Goal: Task Accomplishment & Management: Manage account settings

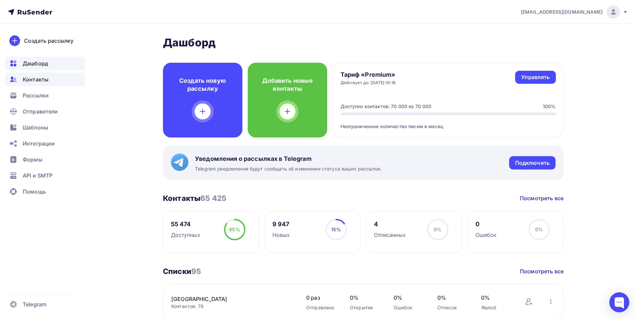
click at [50, 79] on div "Контакты" at bounding box center [45, 79] width 80 height 13
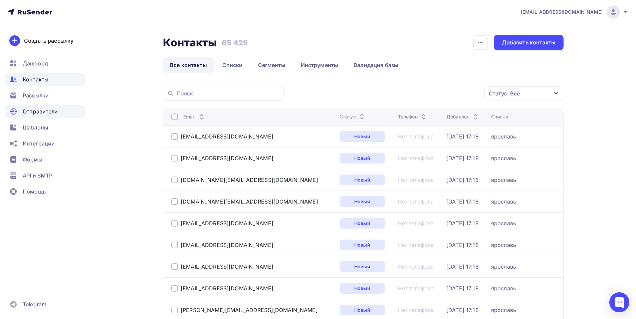
click at [52, 116] on div "Отправители" at bounding box center [45, 111] width 80 height 13
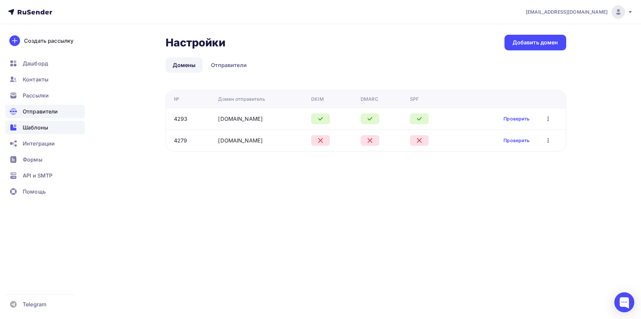
click at [34, 130] on span "Шаблоны" at bounding box center [35, 128] width 25 height 8
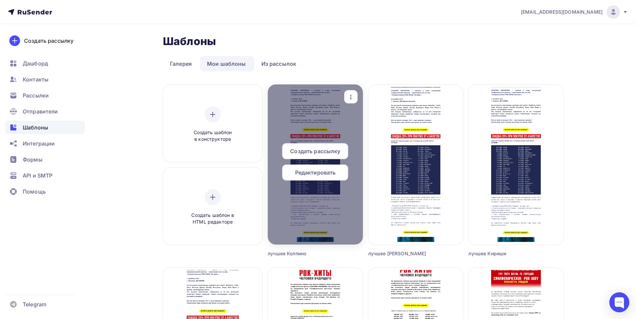
click at [302, 174] on span "Редактировать" at bounding box center [315, 173] width 41 height 8
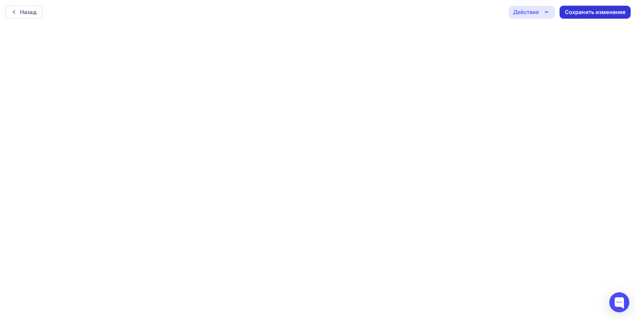
click at [578, 12] on div "Сохранить изменения" at bounding box center [595, 12] width 61 height 8
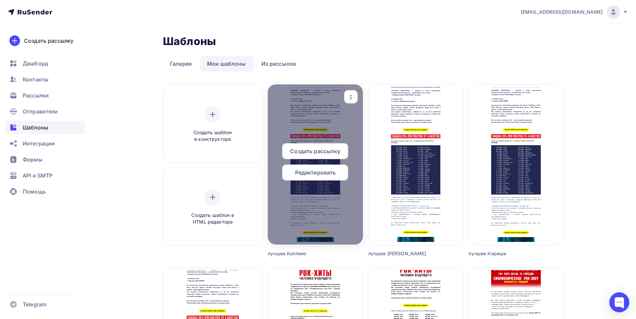
click at [298, 174] on span "Редактировать" at bounding box center [315, 173] width 41 height 8
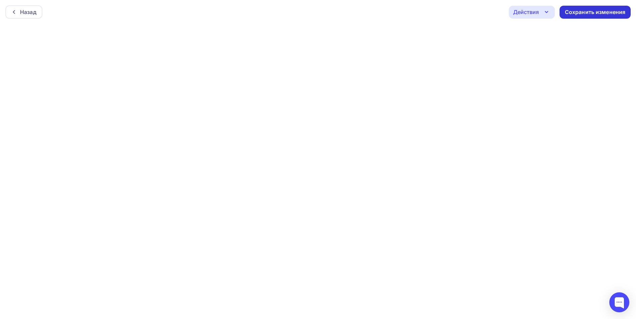
click at [573, 15] on div "Сохранить изменения" at bounding box center [595, 12] width 61 height 8
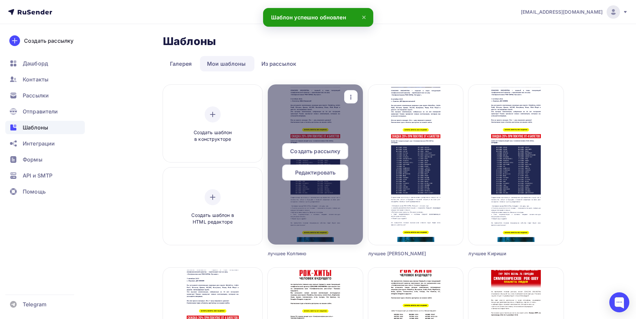
click at [348, 96] on icon "button" at bounding box center [351, 97] width 8 height 8
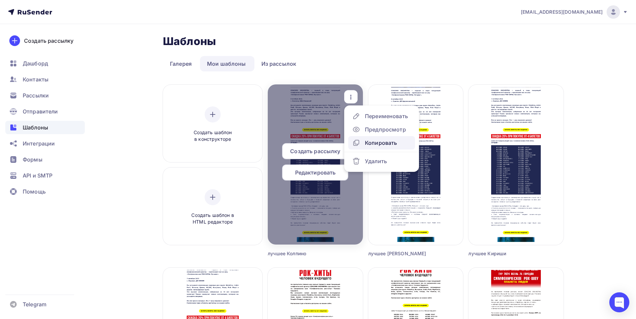
click at [366, 144] on div "Копировать" at bounding box center [381, 143] width 32 height 8
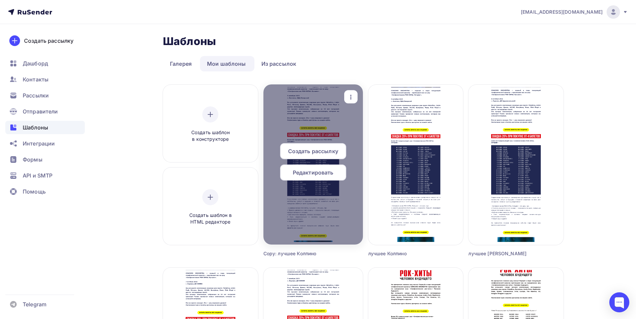
click at [347, 96] on icon "button" at bounding box center [351, 97] width 8 height 8
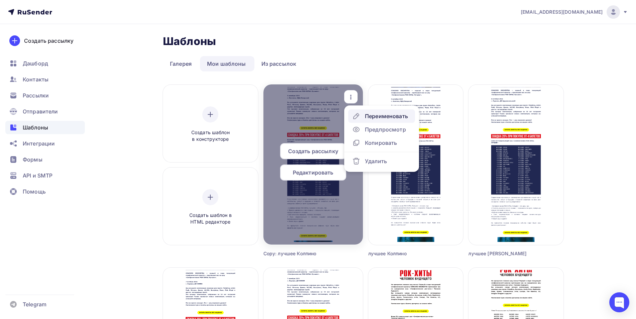
click at [375, 117] on div "Переименовать" at bounding box center [386, 116] width 43 height 8
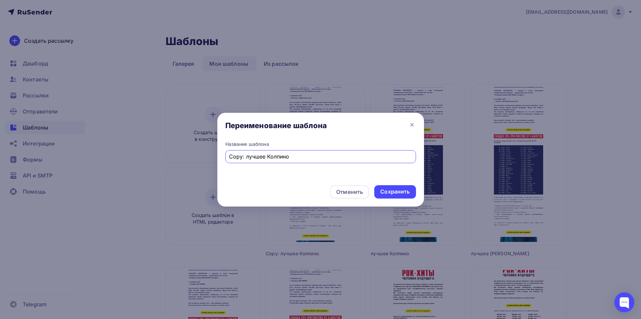
drag, startPoint x: 247, startPoint y: 156, endPoint x: 210, endPoint y: 162, distance: 37.2
click at [210, 162] on div "Переименование шаблона Название шаблона Copy: лучшее Колпино Отменить Сохранить" at bounding box center [320, 159] width 641 height 319
drag, startPoint x: 282, startPoint y: 161, endPoint x: 258, endPoint y: 158, distance: 24.2
click at [257, 159] on div "лучшее Колпино" at bounding box center [320, 156] width 191 height 13
drag, startPoint x: 276, startPoint y: 157, endPoint x: 252, endPoint y: 159, distance: 24.1
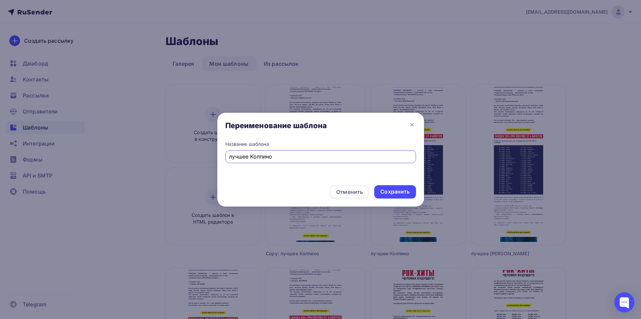
click at [252, 159] on input "лучшее Колпино" at bounding box center [320, 157] width 183 height 8
type input "лучшее Петергоф"
click at [406, 191] on div "Сохранить" at bounding box center [395, 192] width 29 height 8
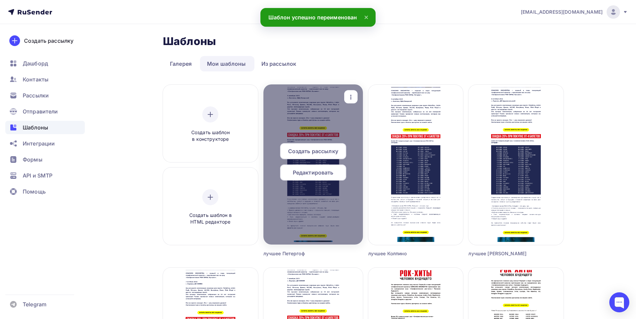
click at [300, 169] on span "Редактировать" at bounding box center [313, 173] width 41 height 8
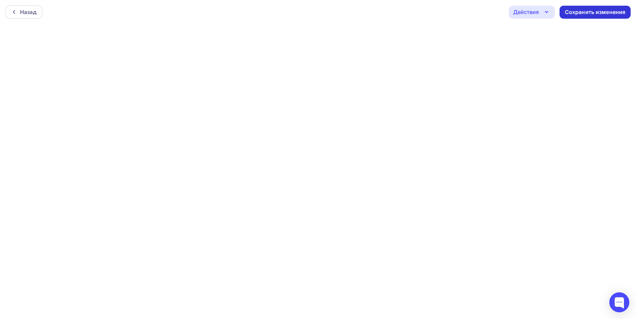
click at [595, 11] on div "Сохранить изменения" at bounding box center [595, 12] width 61 height 8
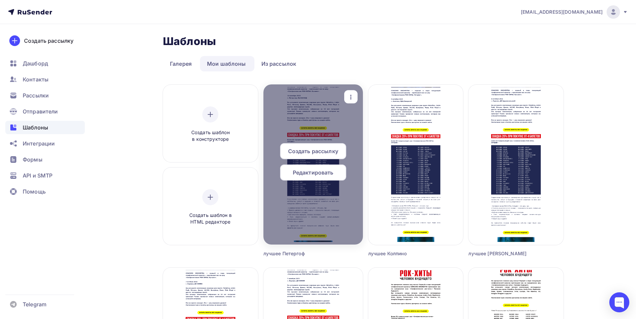
click at [348, 95] on icon "button" at bounding box center [351, 97] width 8 height 8
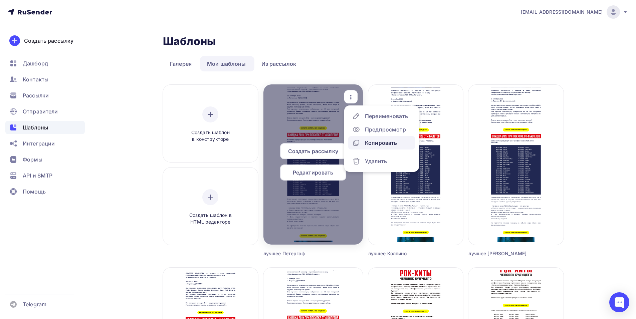
click at [376, 143] on div "Копировать" at bounding box center [381, 143] width 32 height 8
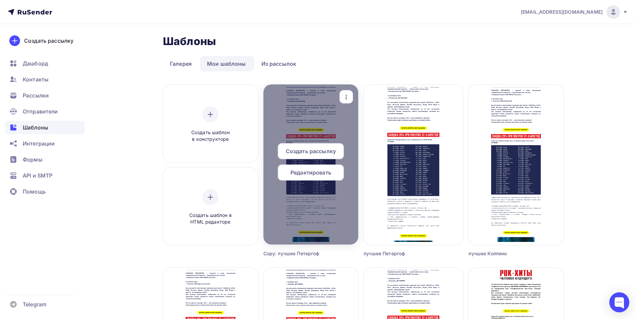
click at [346, 97] on icon "button" at bounding box center [346, 97] width 8 height 8
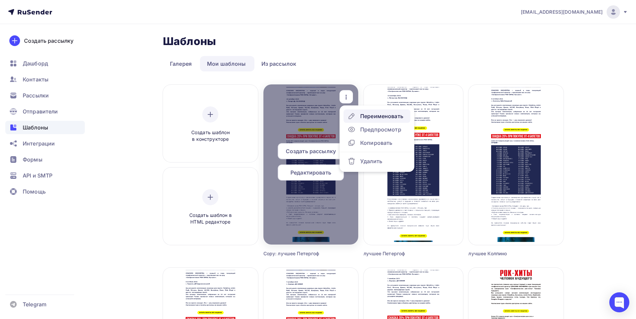
click at [360, 117] on div "Переименовать" at bounding box center [376, 116] width 56 height 8
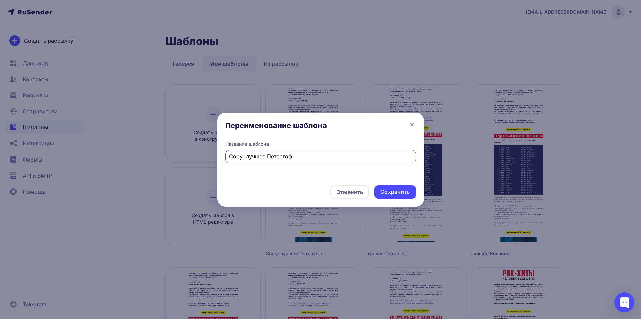
drag, startPoint x: 245, startPoint y: 157, endPoint x: 205, endPoint y: 164, distance: 40.0
click at [205, 164] on div "Переименование шаблона Название шаблона Copy: лучшее Петергоф Отменить Сохранить" at bounding box center [320, 159] width 641 height 319
drag, startPoint x: 279, startPoint y: 156, endPoint x: 251, endPoint y: 160, distance: 28.7
click at [251, 160] on input "лучшее Петергоф" at bounding box center [320, 157] width 183 height 8
type input "лучшее [GEOGRAPHIC_DATA]"
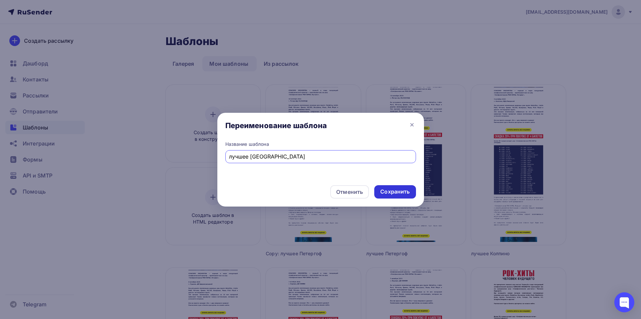
click at [393, 196] on div "Сохранить" at bounding box center [394, 191] width 41 height 13
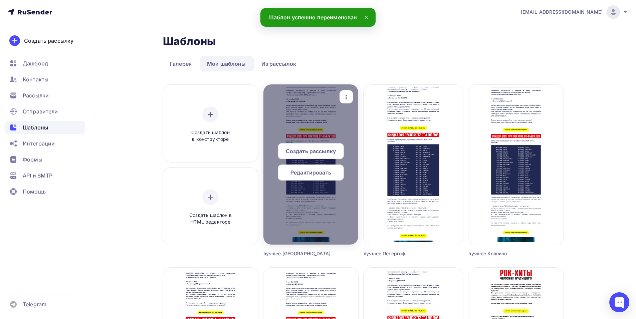
click at [323, 176] on span "Редактировать" at bounding box center [311, 173] width 41 height 8
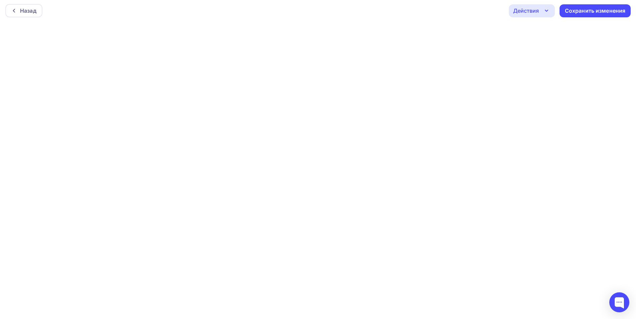
scroll to position [2, 0]
click at [569, 10] on div "Сохранить изменения" at bounding box center [595, 11] width 61 height 8
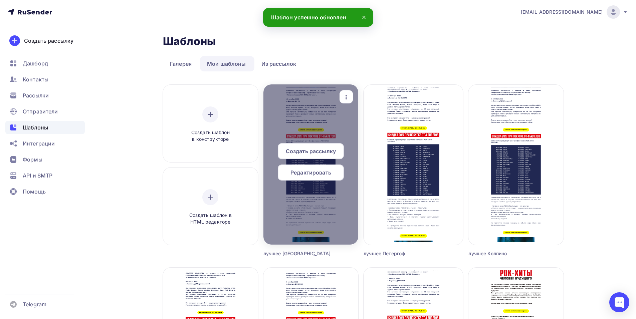
click at [350, 95] on icon "button" at bounding box center [346, 97] width 8 height 8
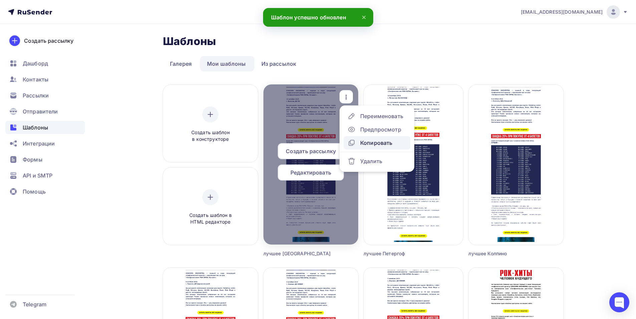
click at [363, 141] on div "Копировать" at bounding box center [376, 143] width 32 height 8
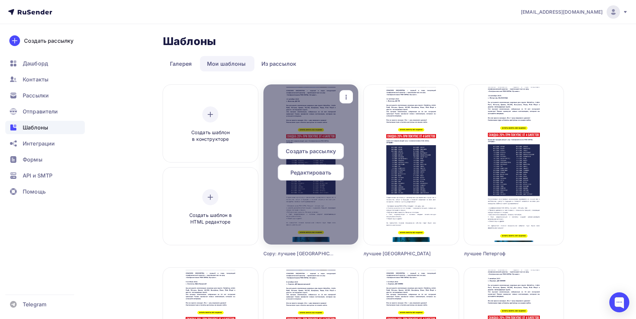
click at [347, 97] on icon "button" at bounding box center [346, 97] width 8 height 8
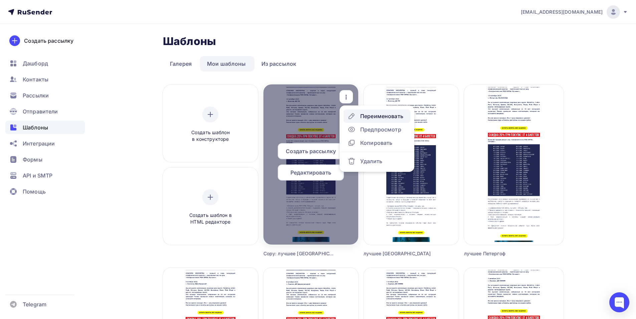
click at [366, 119] on div "Переименовать" at bounding box center [381, 116] width 43 height 8
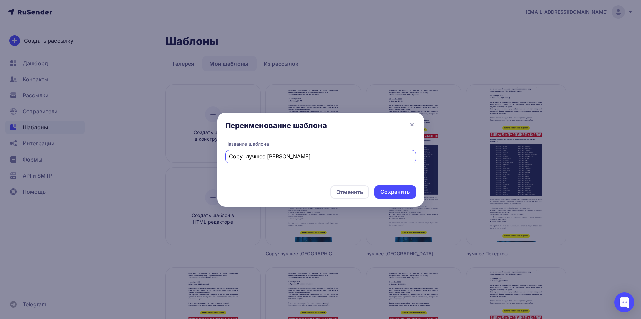
drag, startPoint x: 244, startPoint y: 156, endPoint x: 213, endPoint y: 157, distance: 30.1
click at [214, 157] on div "Переименование шаблона Название шаблона Copy: лучшее [PERSON_NAME] Отменить Сох…" at bounding box center [320, 159] width 641 height 319
click at [274, 157] on input "лучшее [PERSON_NAME]" at bounding box center [320, 157] width 183 height 8
click at [286, 157] on input "лучшее [PERSON_NAME]" at bounding box center [320, 157] width 183 height 8
type input "лучшее [GEOGRAPHIC_DATA]"
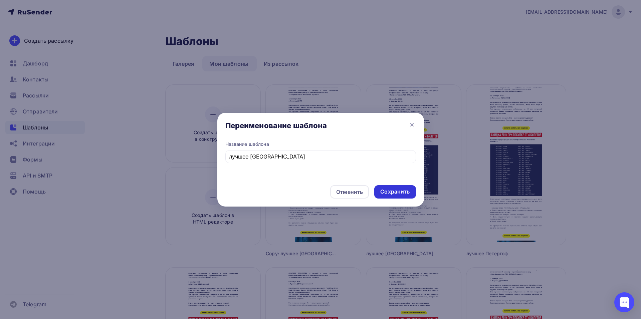
click at [393, 189] on div "Сохранить" at bounding box center [395, 192] width 29 height 8
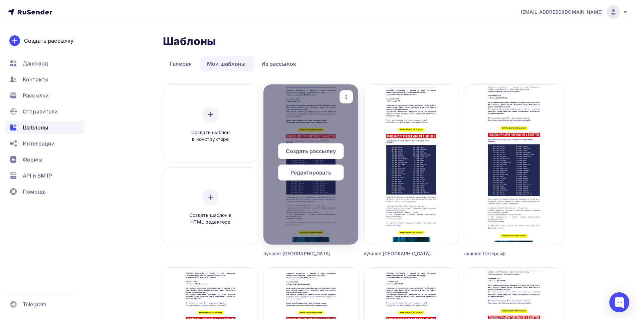
click at [318, 170] on span "Редактировать" at bounding box center [311, 173] width 41 height 8
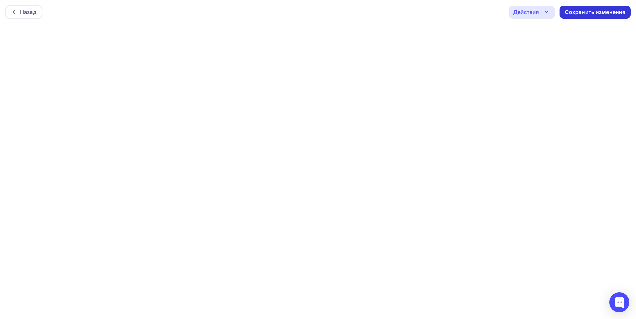
click at [576, 13] on div "Сохранить изменения" at bounding box center [595, 12] width 61 height 8
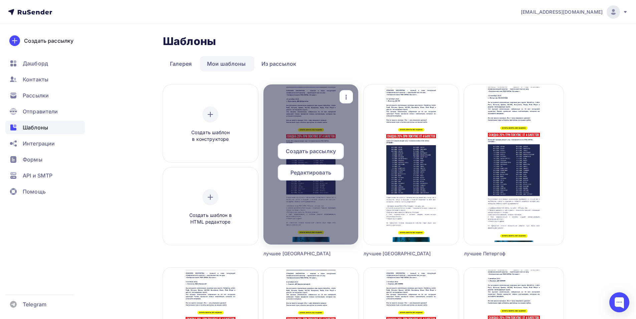
click at [345, 95] on icon "button" at bounding box center [346, 97] width 8 height 8
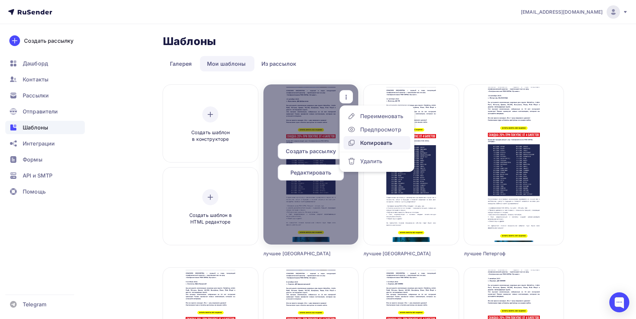
click at [377, 144] on div "Копировать" at bounding box center [376, 143] width 32 height 8
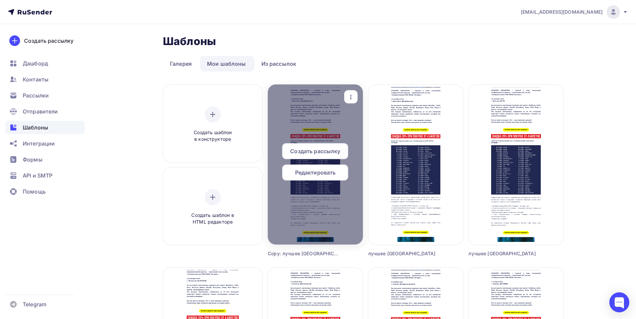
click at [354, 92] on div "button" at bounding box center [350, 97] width 13 height 13
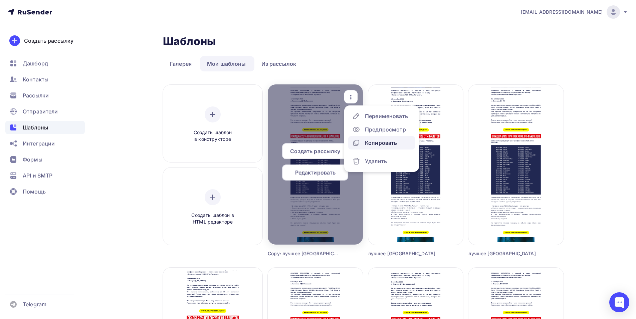
click at [375, 145] on div "Копировать" at bounding box center [381, 143] width 32 height 8
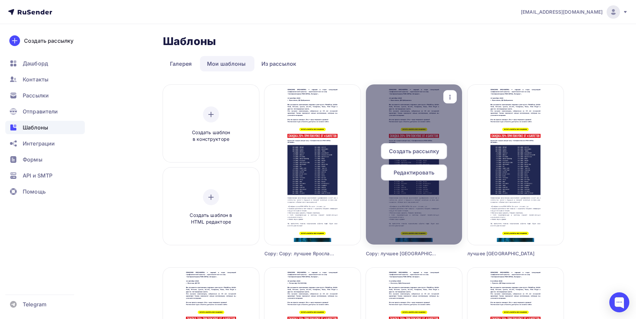
click at [410, 169] on span "Редактировать" at bounding box center [414, 173] width 41 height 8
click at [446, 91] on div "button" at bounding box center [450, 97] width 13 height 13
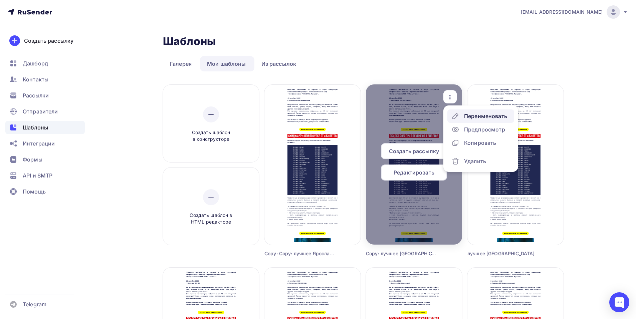
click at [455, 114] on icon at bounding box center [456, 116] width 8 height 8
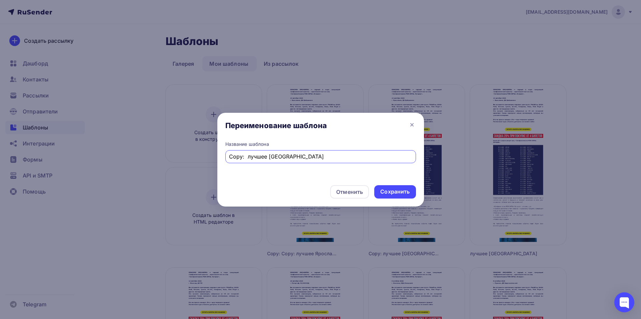
drag, startPoint x: 247, startPoint y: 157, endPoint x: 200, endPoint y: 163, distance: 47.1
click at [202, 163] on div "Переименование шаблона Название шаблона Copy: лучшее Ярославль Отменить Сохрани…" at bounding box center [320, 159] width 641 height 319
drag, startPoint x: 292, startPoint y: 156, endPoint x: 250, endPoint y: 156, distance: 41.8
click at [250, 156] on input "лучшее [GEOGRAPHIC_DATA]" at bounding box center [320, 157] width 183 height 8
type input "лучшее [GEOGRAPHIC_DATA]"
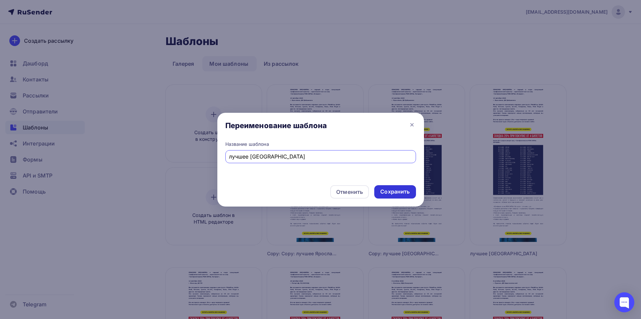
click at [388, 197] on div "Сохранить" at bounding box center [394, 191] width 41 height 13
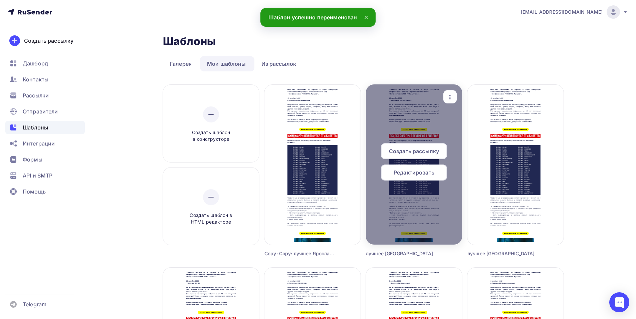
click at [415, 150] on span "Создать рассылку" at bounding box center [414, 151] width 50 height 8
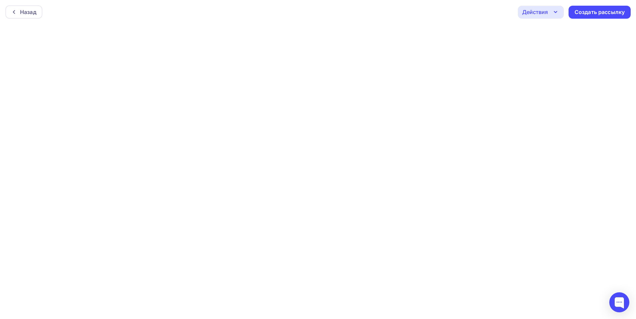
click at [550, 9] on div "Действия" at bounding box center [541, 12] width 46 height 13
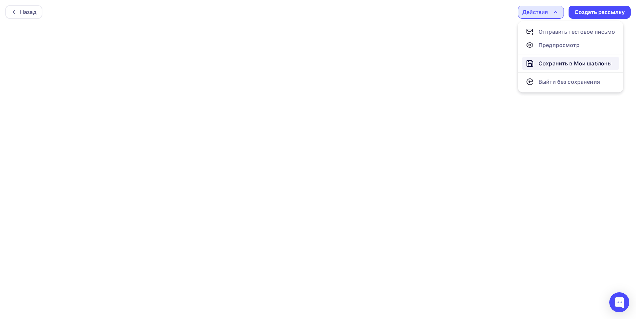
click at [548, 66] on div "Сохранить в Мои шаблоны" at bounding box center [575, 63] width 73 height 8
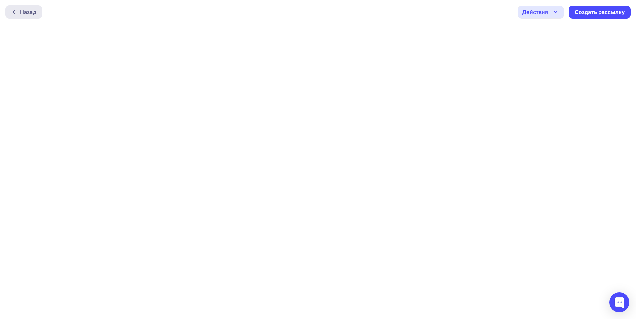
click at [23, 10] on div "Назад" at bounding box center [28, 12] width 16 height 8
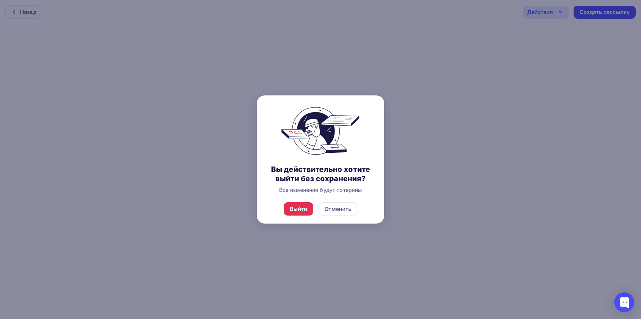
click at [399, 188] on div at bounding box center [320, 159] width 641 height 319
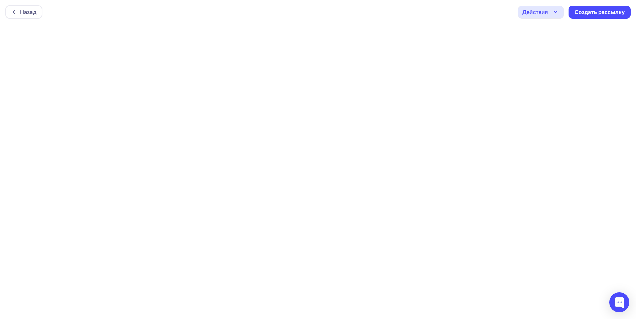
click at [556, 15] on icon "button" at bounding box center [556, 12] width 8 height 8
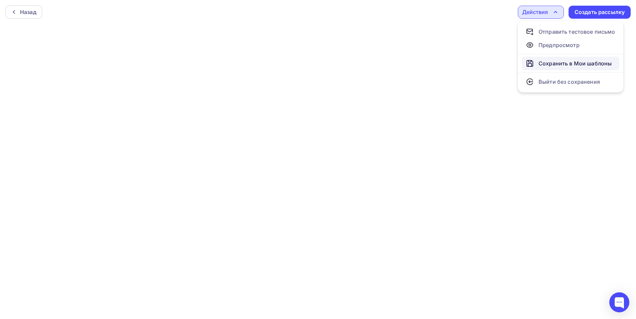
click at [573, 65] on div "Сохранить в Мои шаблоны" at bounding box center [575, 63] width 73 height 8
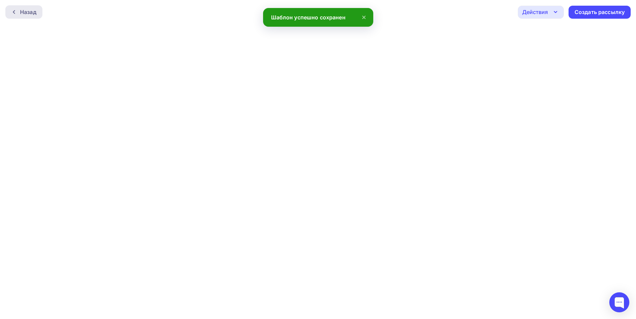
click at [21, 7] on div "Назад" at bounding box center [23, 11] width 37 height 13
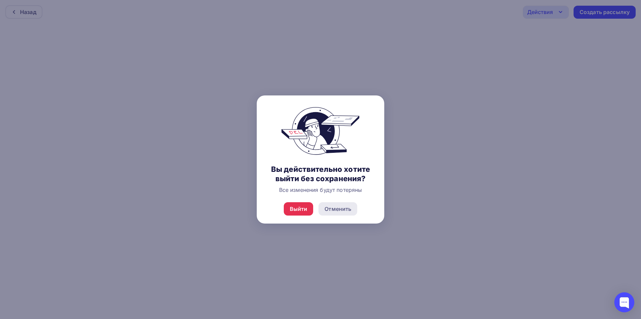
click at [345, 209] on div "Отменить" at bounding box center [338, 209] width 27 height 8
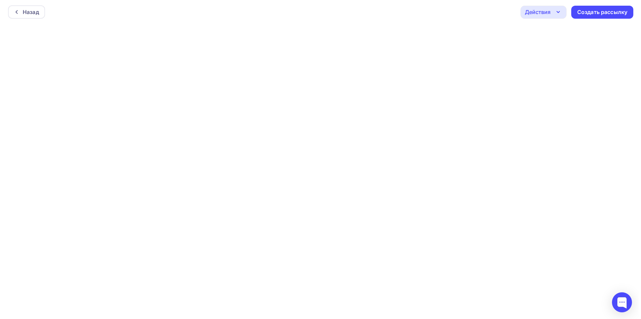
scroll to position [2, 0]
click at [581, 11] on div "Создать рассылку" at bounding box center [600, 11] width 50 height 8
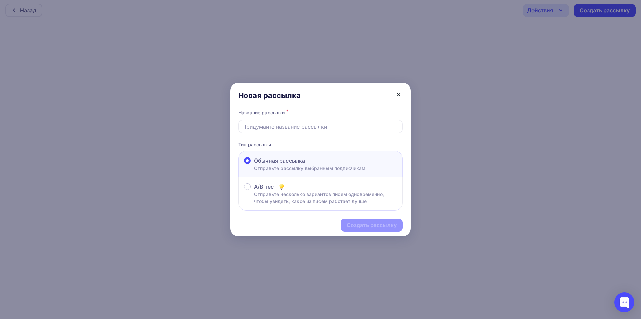
click at [400, 95] on icon at bounding box center [399, 95] width 8 height 8
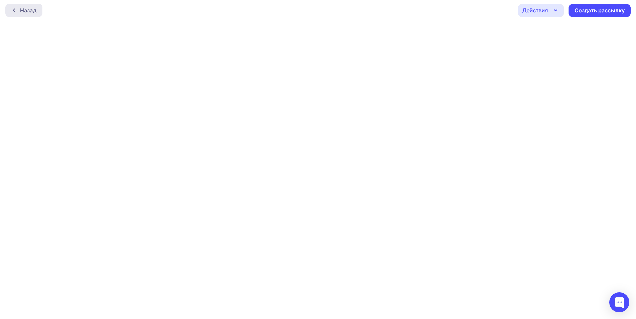
click at [30, 9] on div "Назад" at bounding box center [28, 10] width 16 height 8
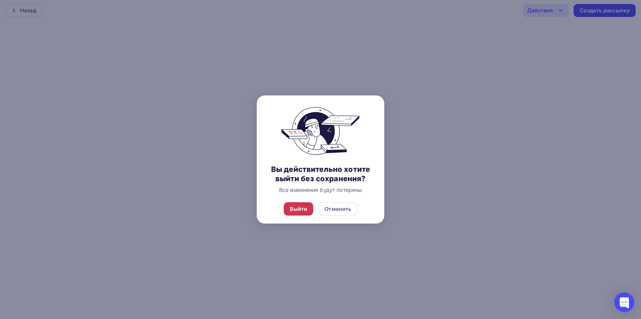
click at [300, 210] on div "Выйти" at bounding box center [299, 209] width 18 height 8
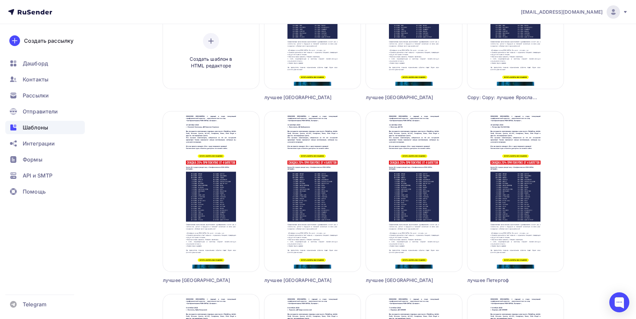
scroll to position [167, 0]
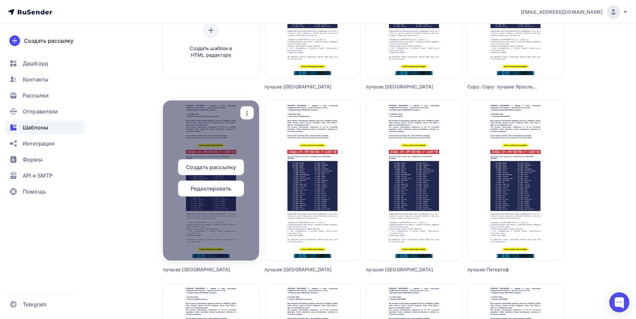
click at [251, 112] on icon "button" at bounding box center [247, 113] width 8 height 8
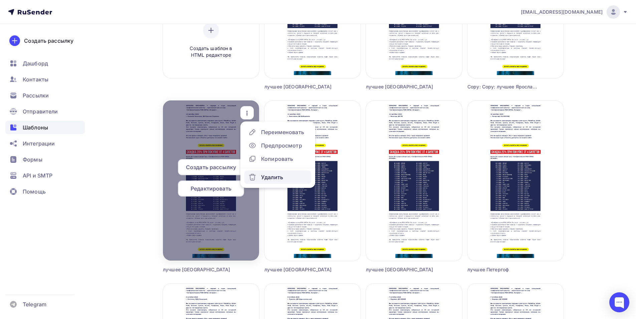
click at [251, 175] on icon at bounding box center [253, 177] width 8 height 8
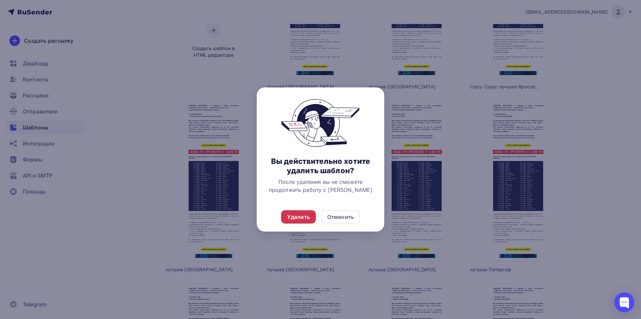
click at [296, 216] on div "Удалить" at bounding box center [298, 217] width 23 height 8
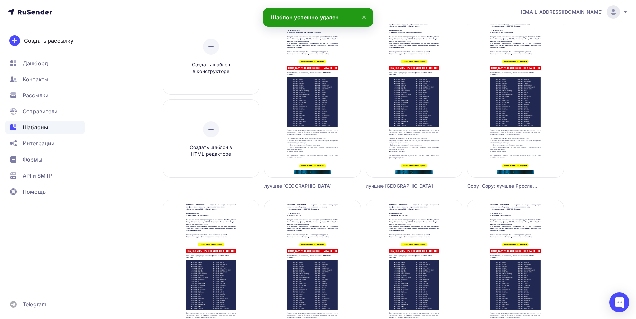
scroll to position [33, 0]
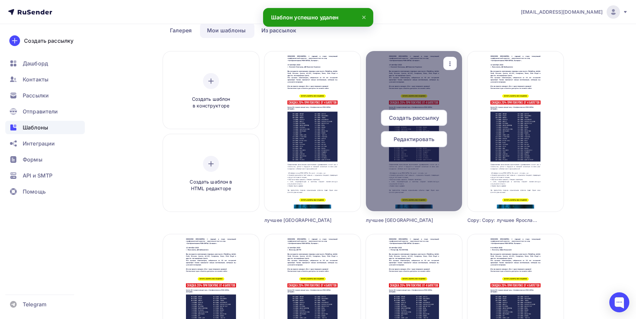
click at [450, 61] on icon "button" at bounding box center [450, 63] width 1 height 5
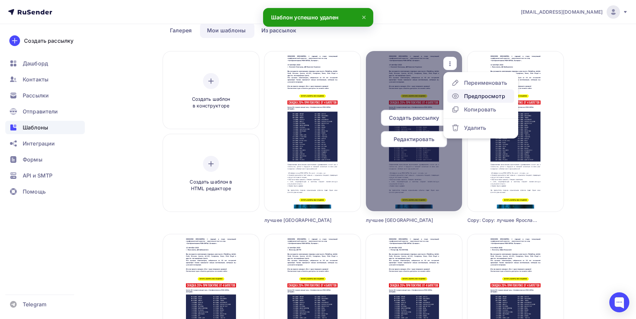
click at [467, 97] on div "Предпросмотр" at bounding box center [484, 96] width 41 height 8
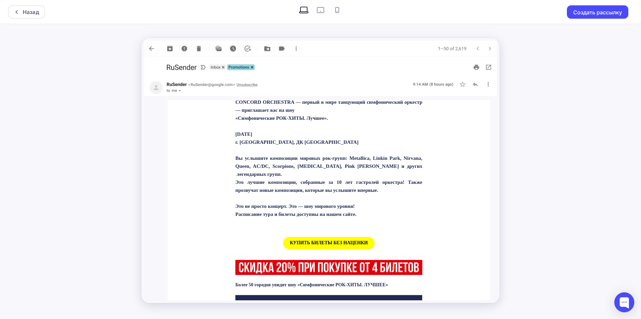
scroll to position [301, 0]
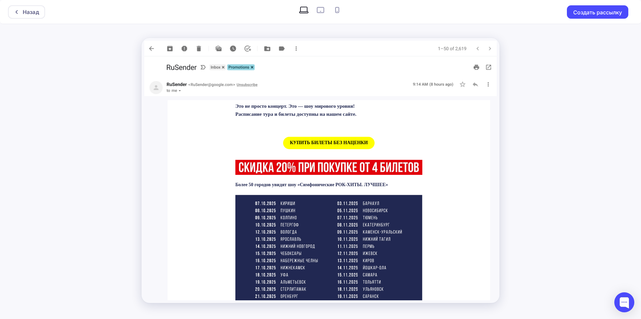
click at [332, 149] on span "КУПИТЬ БИЛЕТЫ БЕЗ НАЦЕНКИ" at bounding box center [328, 143] width 91 height 12
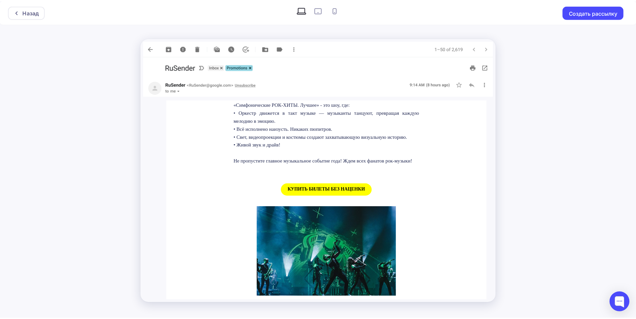
scroll to position [635, 0]
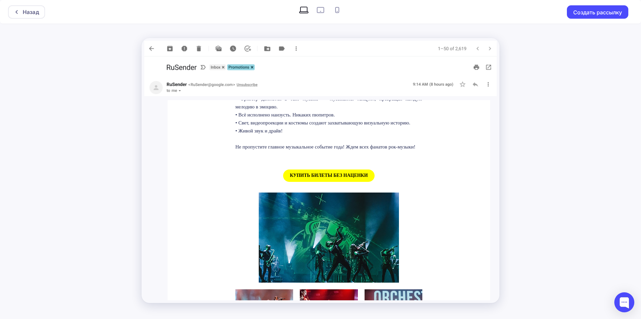
click at [321, 182] on span "КУПИТЬ БИЛЕТЫ БЕЗ НАЦЕНКИ" at bounding box center [328, 176] width 91 height 12
click at [17, 17] on div "Назад" at bounding box center [26, 11] width 37 height 13
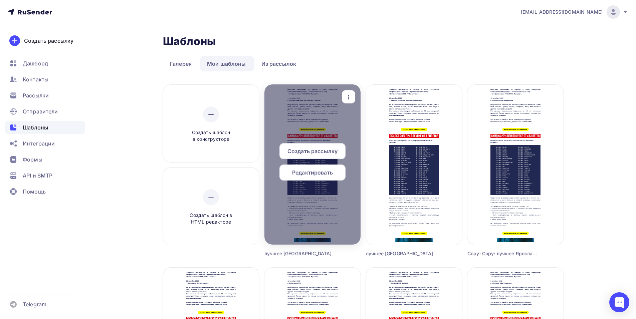
click at [347, 95] on icon "button" at bounding box center [349, 97] width 8 height 8
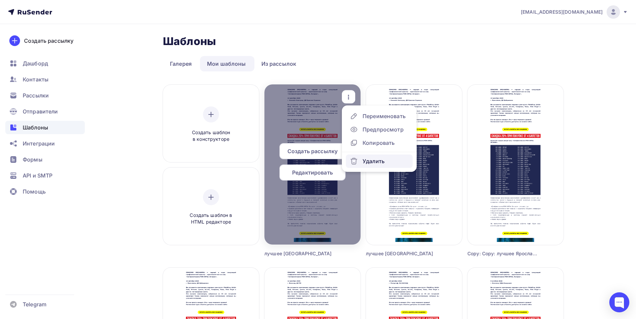
click at [373, 161] on div "Удалить" at bounding box center [374, 161] width 22 height 8
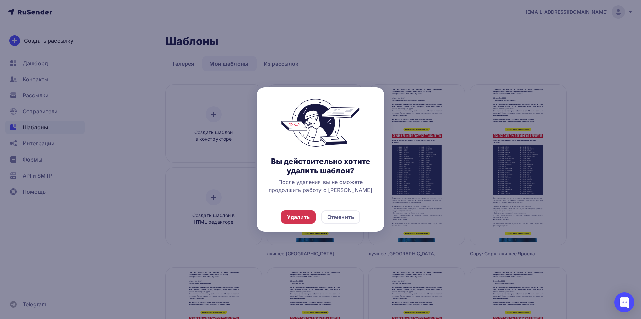
click at [292, 217] on div "Удалить" at bounding box center [298, 217] width 23 height 8
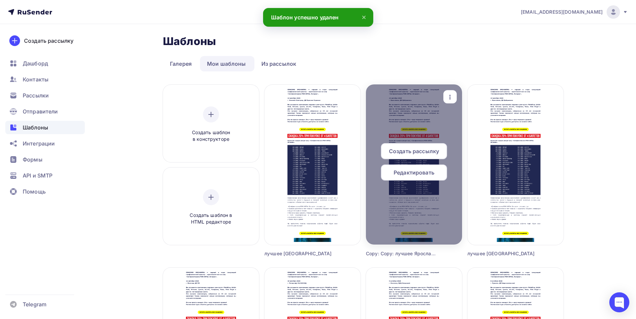
click at [451, 96] on icon "button" at bounding box center [450, 97] width 8 height 8
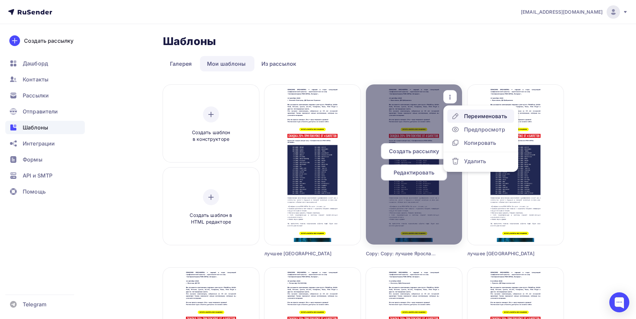
click at [471, 119] on div "Переименовать" at bounding box center [485, 116] width 43 height 8
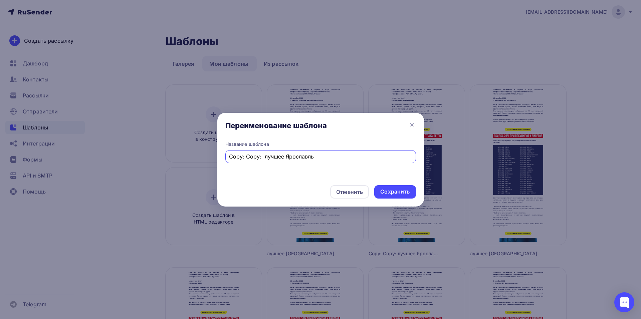
drag, startPoint x: 262, startPoint y: 158, endPoint x: 223, endPoint y: 156, distance: 38.8
click at [223, 156] on div "Название шаблона Copy: Copy: лучшее [GEOGRAPHIC_DATA]" at bounding box center [320, 160] width 207 height 39
drag, startPoint x: 292, startPoint y: 154, endPoint x: 253, endPoint y: 158, distance: 39.0
click at [253, 158] on input "лучшее [GEOGRAPHIC_DATA]" at bounding box center [320, 157] width 183 height 8
type input "лучшее [GEOGRAPHIC_DATA]"
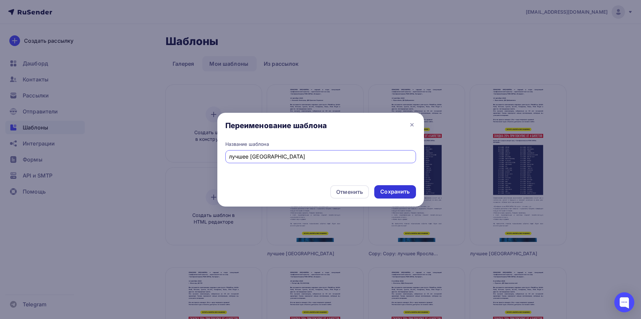
click at [398, 196] on div "Сохранить" at bounding box center [394, 191] width 41 height 13
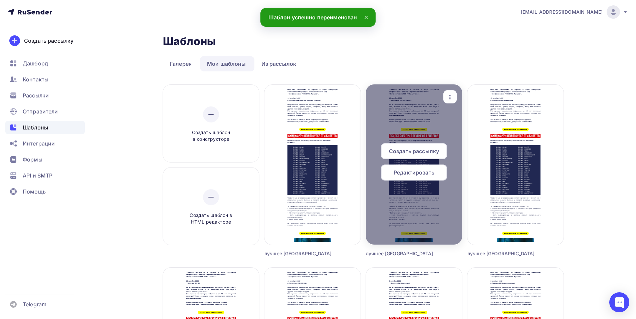
click at [409, 172] on span "Редактировать" at bounding box center [414, 173] width 41 height 8
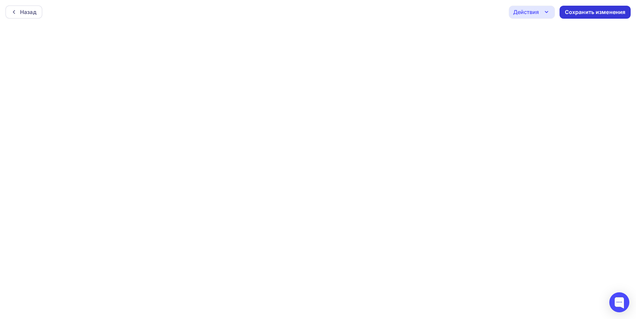
click at [577, 11] on div "Сохранить изменения" at bounding box center [595, 12] width 61 height 8
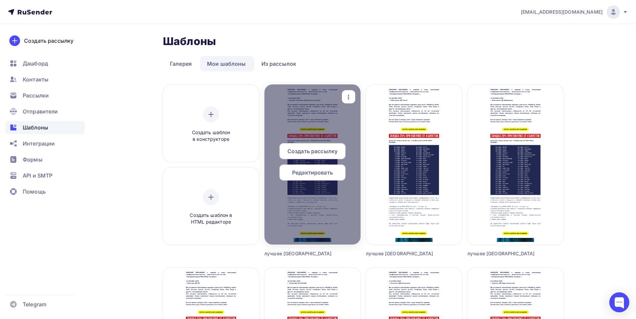
click at [347, 101] on icon "button" at bounding box center [349, 97] width 8 height 8
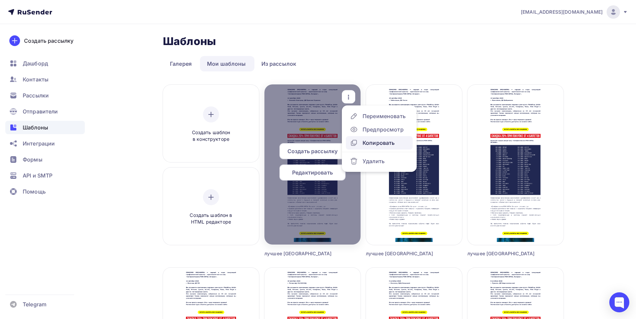
click at [363, 143] on div "Копировать" at bounding box center [379, 143] width 32 height 8
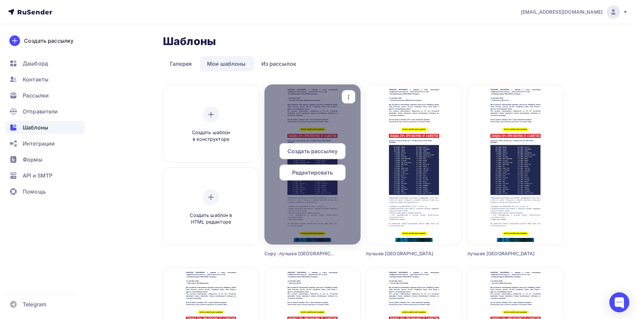
click at [349, 98] on icon "button" at bounding box center [349, 97] width 8 height 8
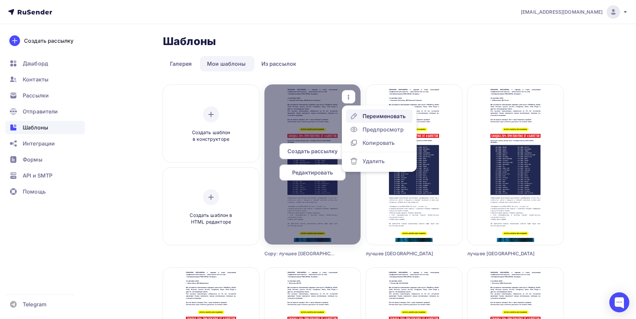
click at [356, 116] on icon at bounding box center [353, 116] width 5 height 5
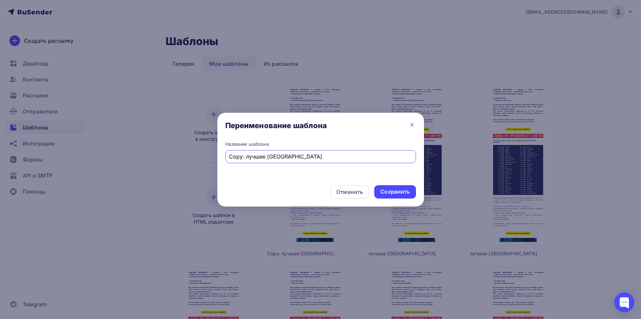
drag, startPoint x: 244, startPoint y: 157, endPoint x: 214, endPoint y: 150, distance: 30.8
click at [208, 157] on div "Переименование шаблона Название шаблона Copy: лучшее [GEOGRAPHIC_DATA] Отменить…" at bounding box center [320, 159] width 641 height 319
drag, startPoint x: 251, startPoint y: 156, endPoint x: 404, endPoint y: 157, distance: 153.0
click at [404, 157] on input "лучшее [GEOGRAPHIC_DATA]" at bounding box center [320, 157] width 183 height 8
type input "лучшее Наб Челны"
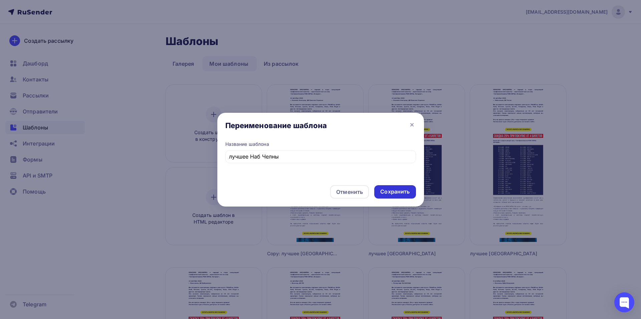
click at [392, 194] on div "Сохранить" at bounding box center [395, 192] width 29 height 8
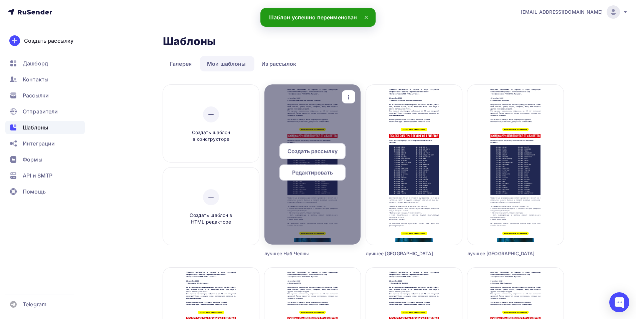
click at [308, 170] on span "Редактировать" at bounding box center [312, 173] width 41 height 8
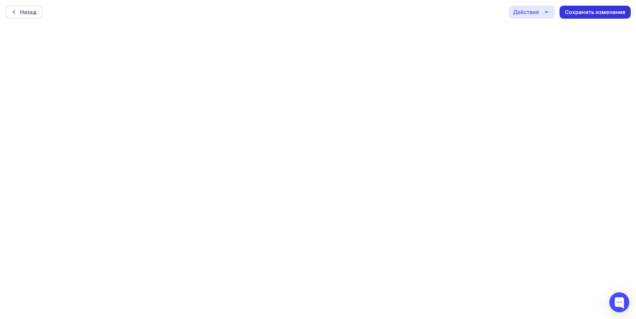
click at [601, 14] on div "Сохранить изменения" at bounding box center [595, 12] width 61 height 8
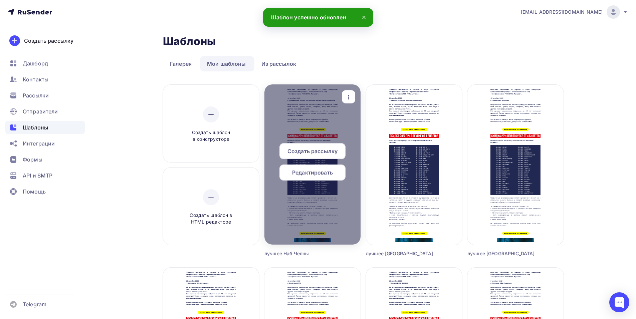
click at [347, 92] on div "button" at bounding box center [348, 97] width 13 height 13
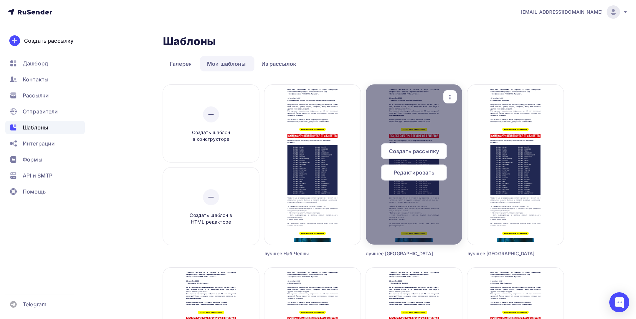
click at [389, 144] on div "Копировать" at bounding box center [379, 140] width 32 height 8
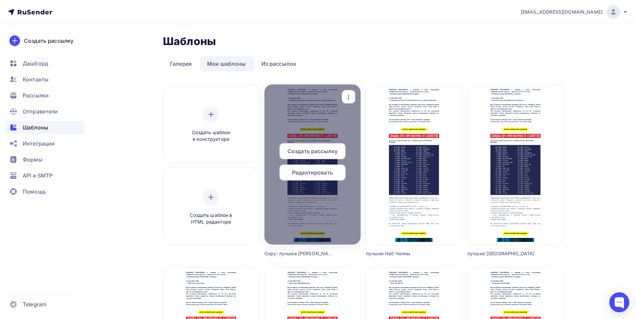
click at [347, 94] on icon "button" at bounding box center [349, 97] width 8 height 8
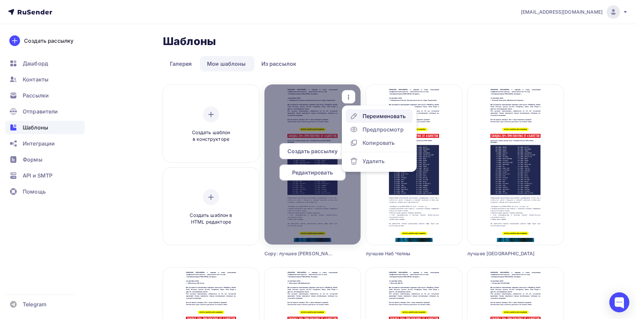
click at [357, 115] on icon at bounding box center [354, 116] width 8 height 8
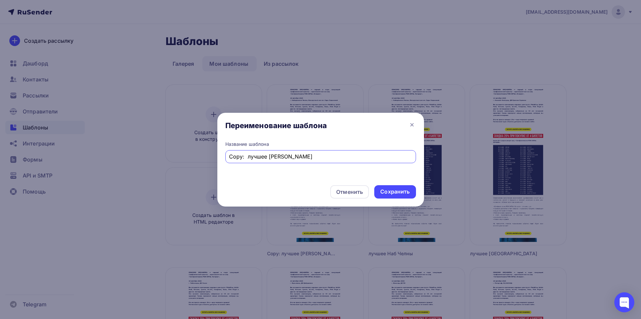
drag, startPoint x: 245, startPoint y: 157, endPoint x: 172, endPoint y: 174, distance: 75.3
click at [176, 171] on div "Переименование шаблона Название шаблона Copy: лучшее Наб Челны Отменить Сохрани…" at bounding box center [320, 159] width 641 height 319
click at [252, 156] on input "лучшее Наб Челны" at bounding box center [320, 157] width 183 height 8
drag, startPoint x: 256, startPoint y: 157, endPoint x: 285, endPoint y: 153, distance: 29.4
click at [284, 153] on input "лучшее Наб Челны" at bounding box center [320, 157] width 183 height 8
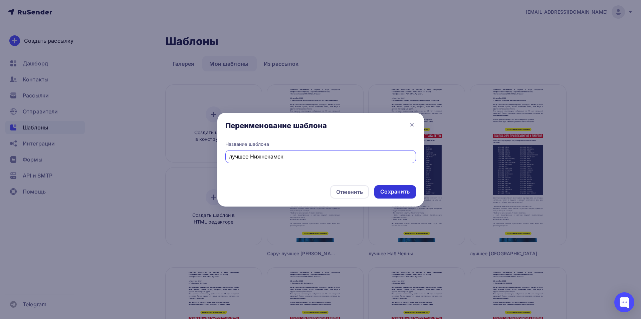
type input "лучшее Нижнекамск"
click at [405, 192] on div "Сохранить" at bounding box center [395, 192] width 29 height 8
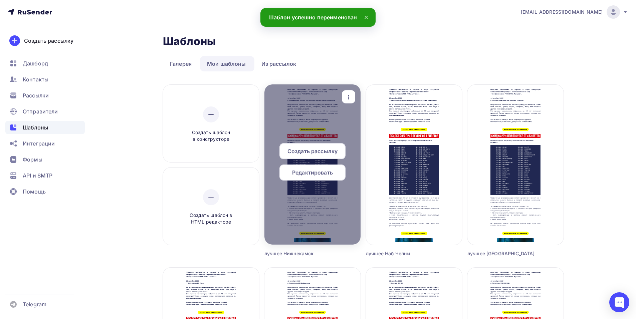
click at [318, 175] on span "Редактировать" at bounding box center [312, 173] width 41 height 8
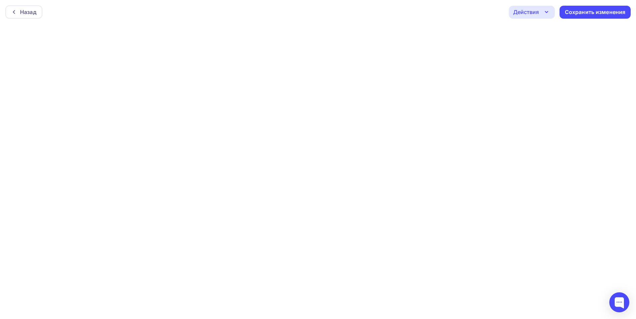
scroll to position [2, 0]
click at [590, 10] on div "Сохранить изменения" at bounding box center [595, 11] width 61 height 8
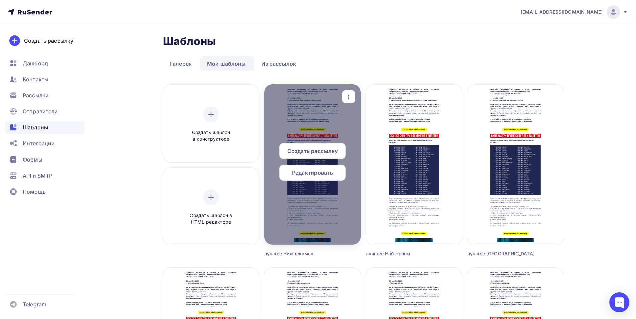
click at [348, 93] on icon "button" at bounding box center [349, 97] width 8 height 8
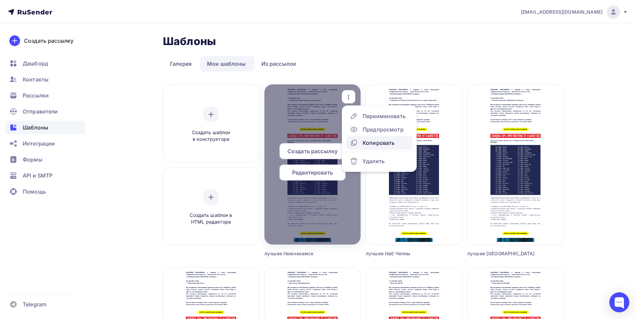
click at [369, 145] on div "Копировать" at bounding box center [379, 143] width 32 height 8
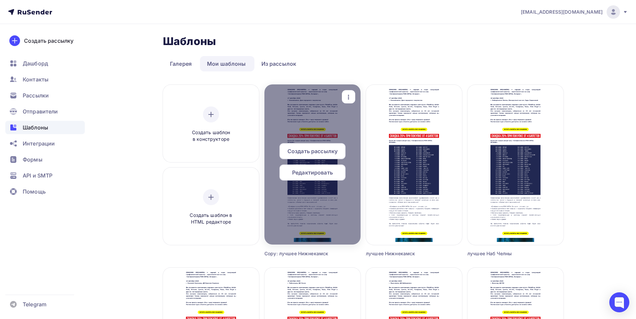
click at [351, 94] on icon "button" at bounding box center [349, 97] width 8 height 8
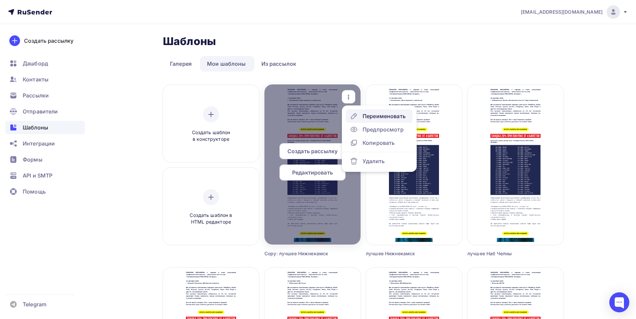
click at [359, 114] on div "Переименовать" at bounding box center [378, 116] width 56 height 8
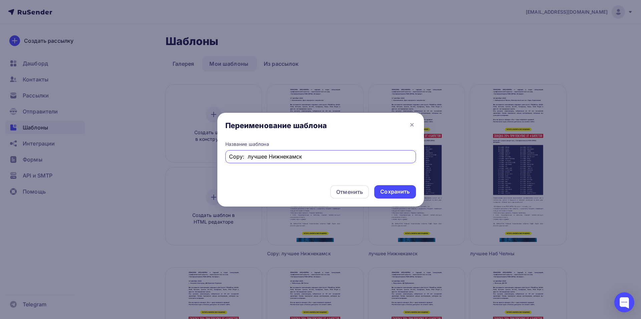
drag, startPoint x: 304, startPoint y: 157, endPoint x: 268, endPoint y: 160, distance: 36.2
click at [268, 160] on input "Copy: лучшее Нижнекамск" at bounding box center [320, 157] width 183 height 8
drag, startPoint x: 248, startPoint y: 156, endPoint x: 167, endPoint y: 179, distance: 84.4
click at [168, 177] on div "Переименование шаблона Название шаблона Copy: лучшее Уфа Отменить Сохранить" at bounding box center [320, 159] width 641 height 319
type input "лучшее [GEOGRAPHIC_DATA]"
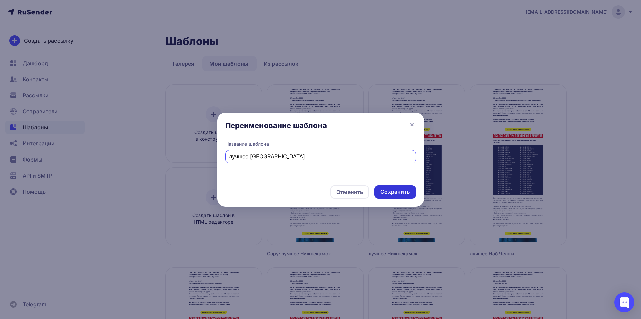
click at [392, 191] on div "Сохранить" at bounding box center [395, 192] width 29 height 8
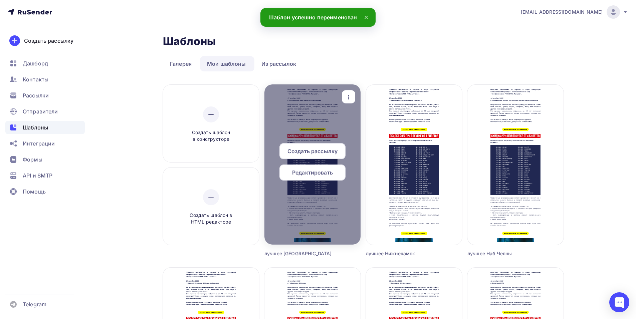
click at [308, 176] on span "Редактировать" at bounding box center [312, 173] width 41 height 8
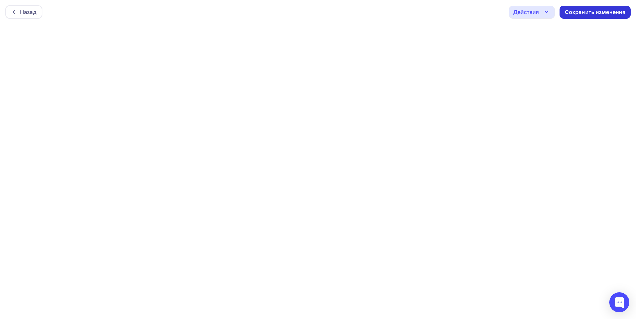
click at [583, 14] on div "Сохранить изменения" at bounding box center [595, 12] width 61 height 8
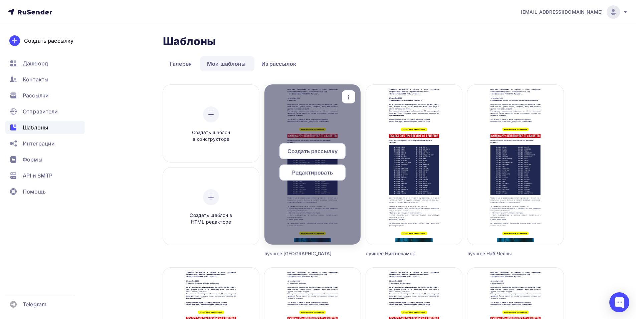
click at [346, 95] on icon "button" at bounding box center [349, 97] width 8 height 8
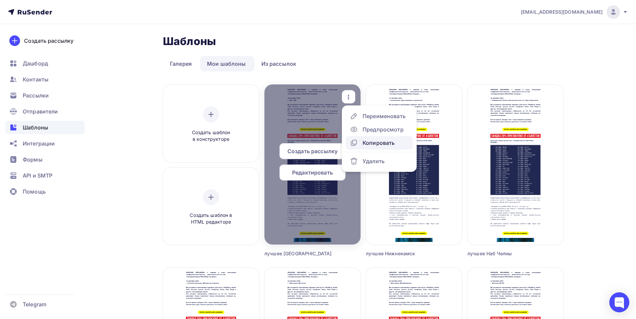
click at [371, 146] on div "Копировать" at bounding box center [379, 143] width 32 height 8
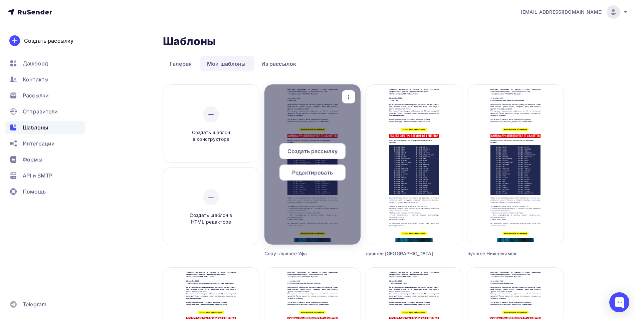
click at [349, 97] on icon "button" at bounding box center [348, 97] width 1 height 5
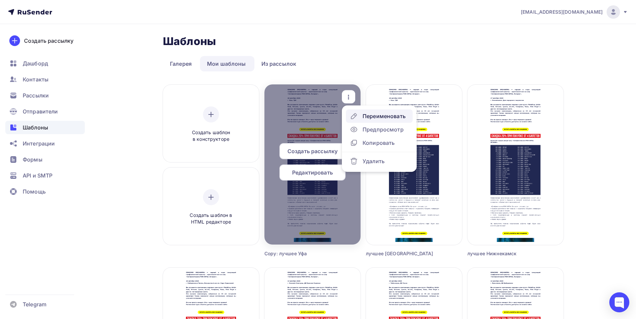
click at [361, 119] on div "Переименовать" at bounding box center [378, 116] width 56 height 8
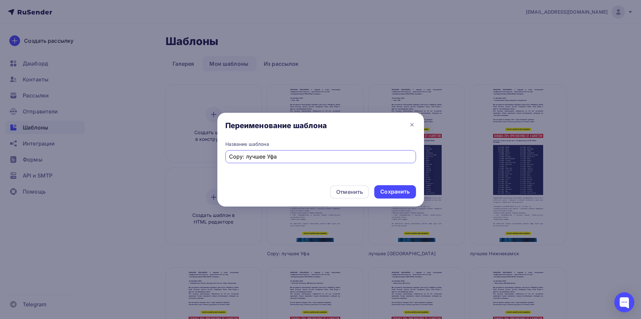
drag, startPoint x: 269, startPoint y: 157, endPoint x: 279, endPoint y: 157, distance: 10.0
click at [279, 157] on input "Copy: лучшее Уфа" at bounding box center [320, 157] width 183 height 8
drag, startPoint x: 245, startPoint y: 156, endPoint x: 195, endPoint y: 157, distance: 49.8
click at [196, 157] on div "Переименование шаблона Название шаблона Copy: лучшее Альметьевск Отменить Сохра…" at bounding box center [320, 159] width 641 height 319
click at [310, 158] on input "лучшее Альметьевск" at bounding box center [320, 157] width 183 height 8
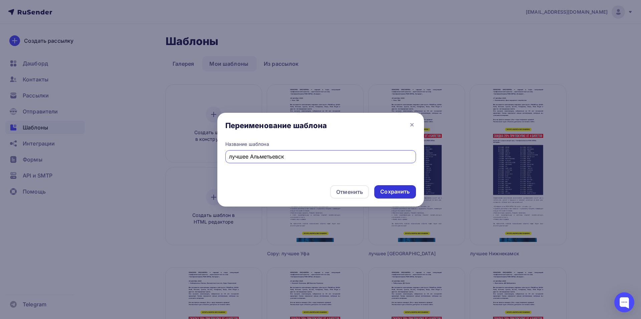
type input "лучшее Альметьевск"
click at [401, 193] on div "Сохранить" at bounding box center [395, 192] width 29 height 8
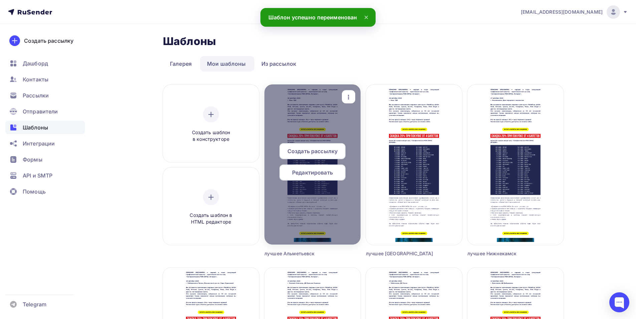
click at [306, 173] on span "Редактировать" at bounding box center [312, 173] width 41 height 8
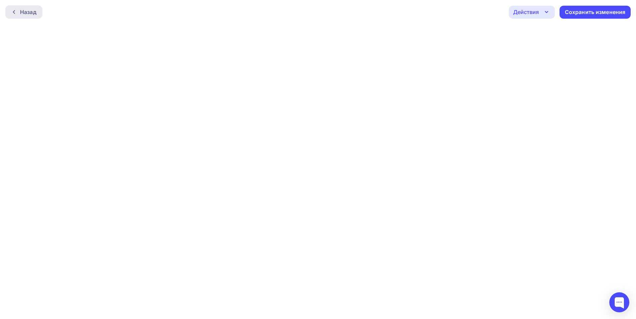
click at [32, 14] on div "Назад" at bounding box center [28, 12] width 16 height 8
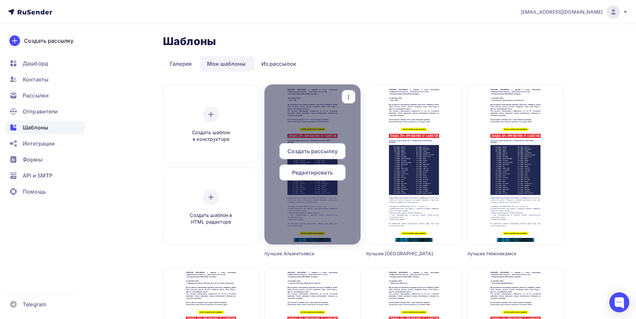
click at [298, 175] on span "Редактировать" at bounding box center [312, 173] width 41 height 8
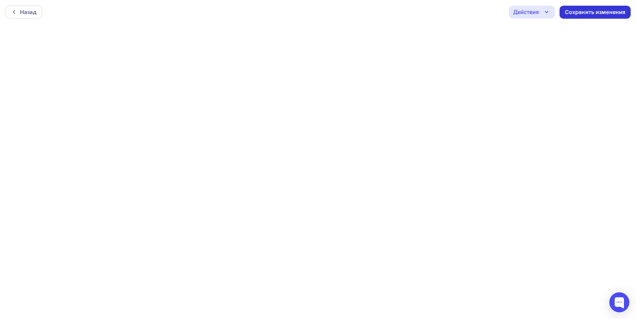
click at [579, 9] on div "Сохранить изменения" at bounding box center [595, 12] width 61 height 8
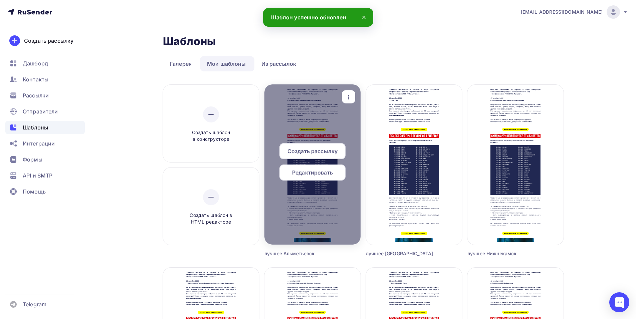
click at [348, 99] on icon "button" at bounding box center [349, 97] width 8 height 8
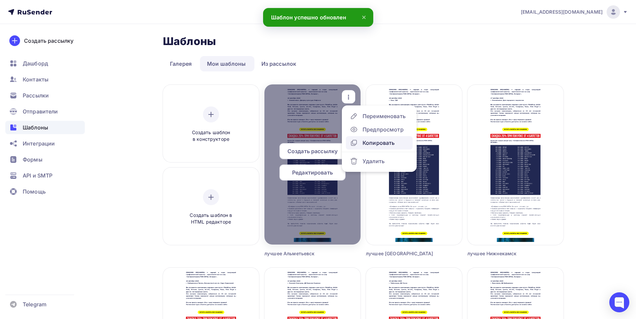
click at [364, 146] on div "Копировать" at bounding box center [379, 143] width 32 height 8
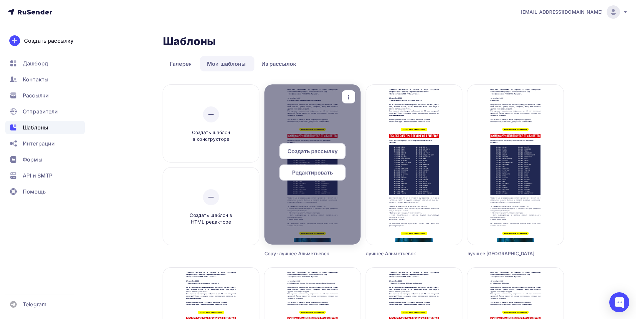
click at [350, 93] on icon "button" at bounding box center [349, 97] width 8 height 8
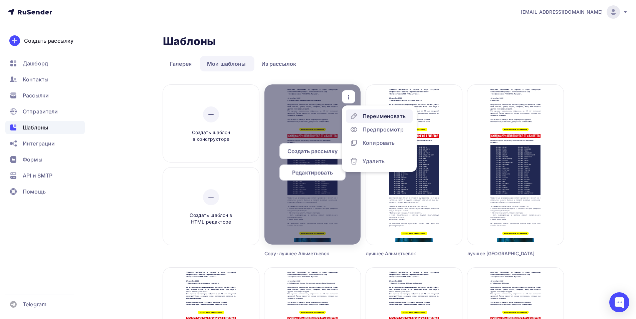
click at [367, 118] on div "Переименовать" at bounding box center [384, 116] width 43 height 8
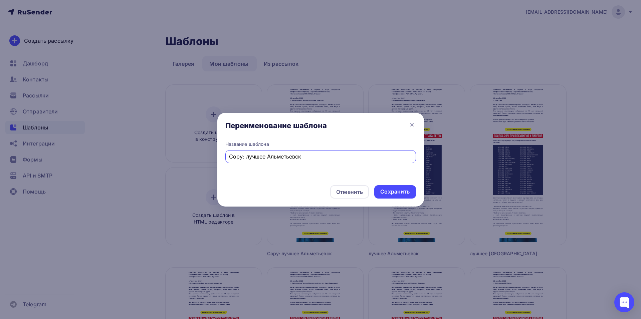
drag, startPoint x: 244, startPoint y: 158, endPoint x: 203, endPoint y: 164, distance: 41.3
click at [204, 164] on div "Переименование шаблона Название шаблона Copy: лучшее Альметьевск Отменить Сохра…" at bounding box center [320, 159] width 641 height 319
drag, startPoint x: 296, startPoint y: 157, endPoint x: 253, endPoint y: 159, distance: 42.5
click at [253, 159] on input "лучшее Альметьевск" at bounding box center [320, 157] width 183 height 8
click at [273, 156] on input "лучшее Стерлитомак" at bounding box center [320, 157] width 183 height 8
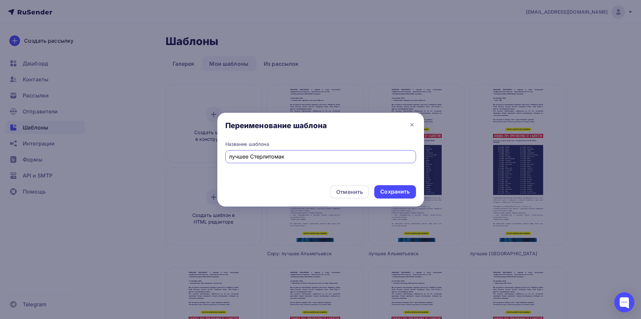
click at [273, 156] on input "лучшее Стерлитомак" at bounding box center [320, 157] width 183 height 8
click at [311, 158] on input "лучшее Стерлитомак" at bounding box center [320, 157] width 183 height 8
click at [276, 158] on input "лучшее Стерлитомак" at bounding box center [320, 157] width 183 height 8
click at [311, 158] on input "лучшее Стерлитамак" at bounding box center [320, 157] width 183 height 8
type input "лучшее Стерлитамак"
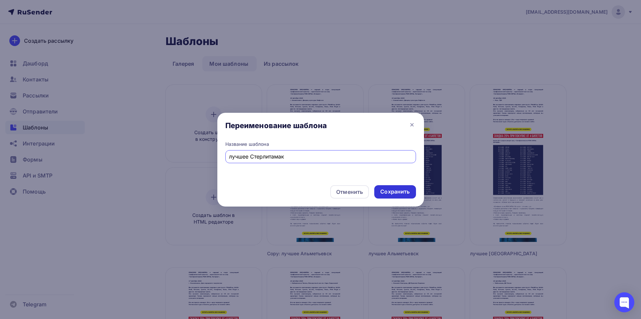
click at [397, 193] on div "Сохранить" at bounding box center [395, 192] width 29 height 8
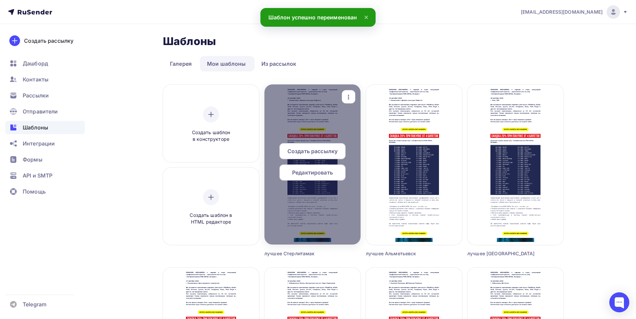
click at [322, 174] on span "Редактировать" at bounding box center [312, 173] width 41 height 8
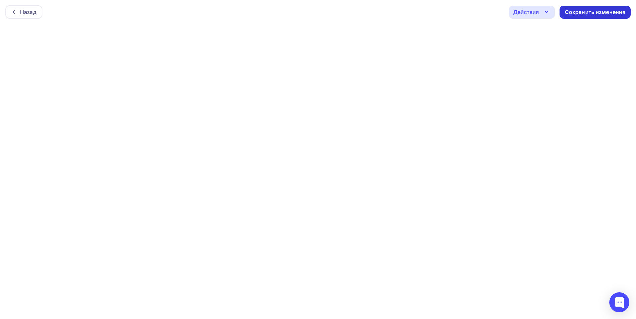
click at [585, 6] on div "Сохранить изменения" at bounding box center [595, 12] width 71 height 13
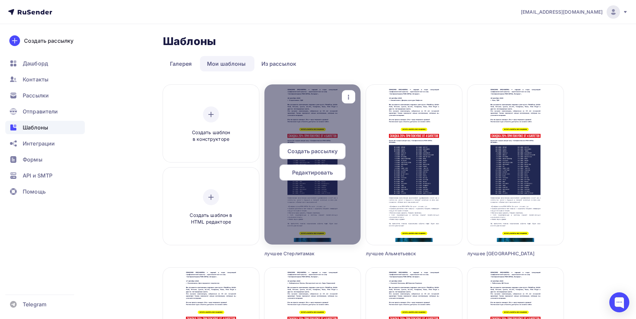
click at [348, 95] on icon "button" at bounding box center [349, 97] width 8 height 8
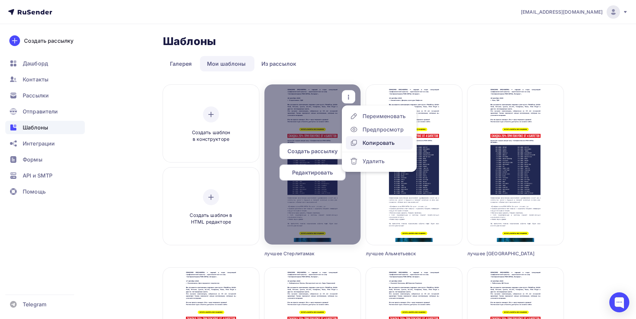
click at [363, 140] on div "Копировать" at bounding box center [379, 143] width 32 height 8
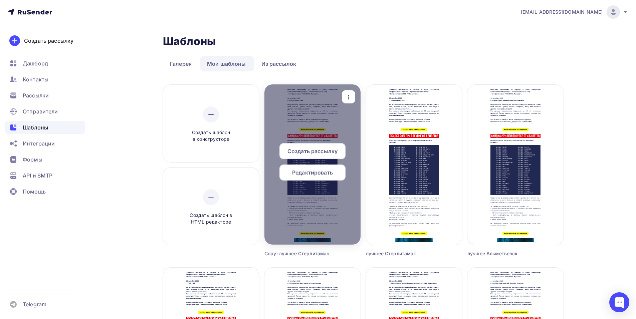
click at [311, 170] on span "Редактировать" at bounding box center [312, 173] width 41 height 8
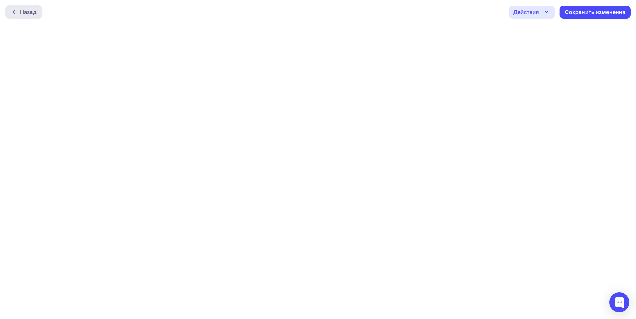
click at [25, 13] on div "Назад" at bounding box center [28, 12] width 16 height 8
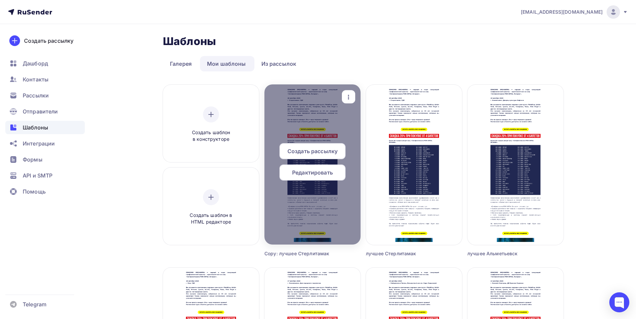
click at [348, 92] on div "button" at bounding box center [348, 97] width 13 height 13
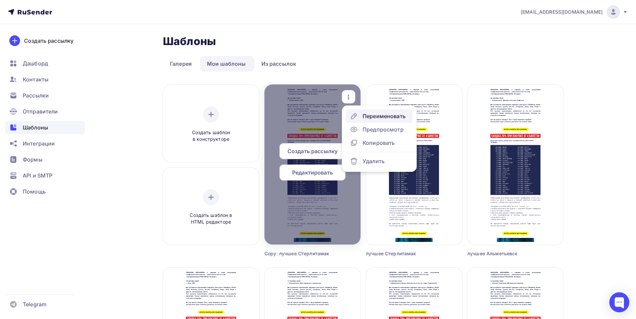
click at [363, 114] on div "Переименовать" at bounding box center [384, 116] width 43 height 8
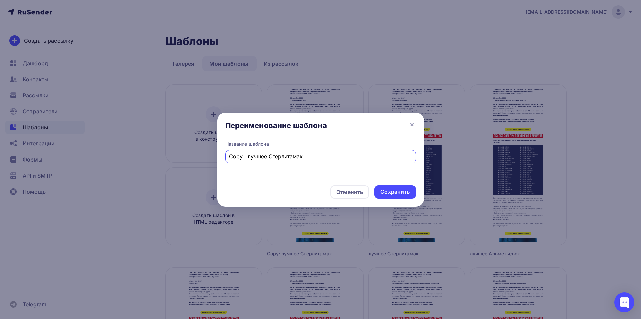
drag, startPoint x: 248, startPoint y: 157, endPoint x: 175, endPoint y: 163, distance: 72.7
click at [175, 163] on div "Переименование шаблона Название шаблона Copy: лучшее Стерлитамак Отменить Сохра…" at bounding box center [320, 159] width 641 height 319
drag, startPoint x: 290, startPoint y: 158, endPoint x: 252, endPoint y: 159, distance: 38.8
click at [252, 159] on input "лучшее Стерлитамак" at bounding box center [320, 157] width 183 height 8
type input "лучшее Оренбург"
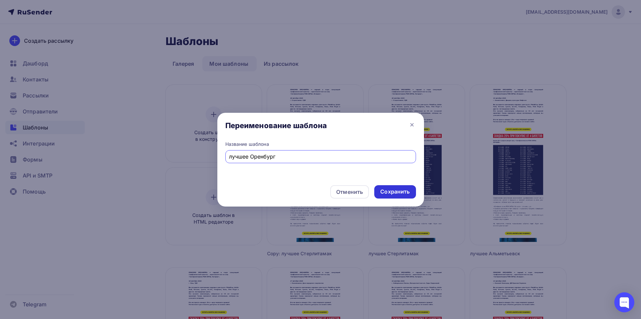
click at [386, 191] on div "Сохранить" at bounding box center [395, 192] width 29 height 8
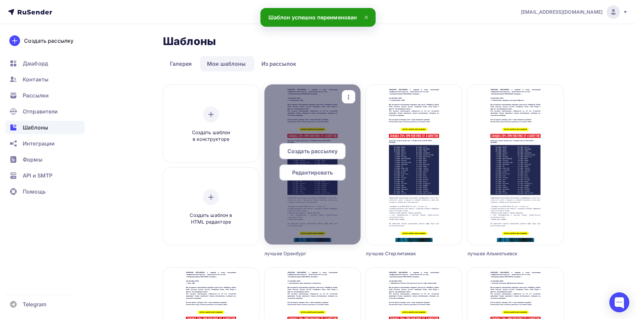
click at [289, 170] on div "Редактировать" at bounding box center [313, 173] width 66 height 16
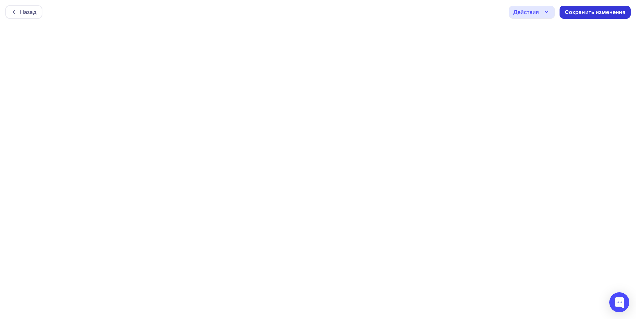
click at [591, 14] on div "Сохранить изменения" at bounding box center [595, 12] width 61 height 8
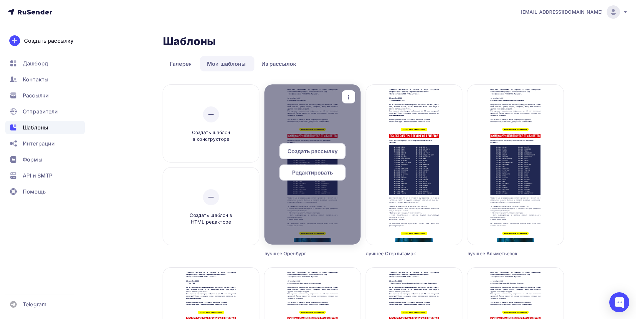
click at [349, 100] on icon "button" at bounding box center [349, 97] width 8 height 8
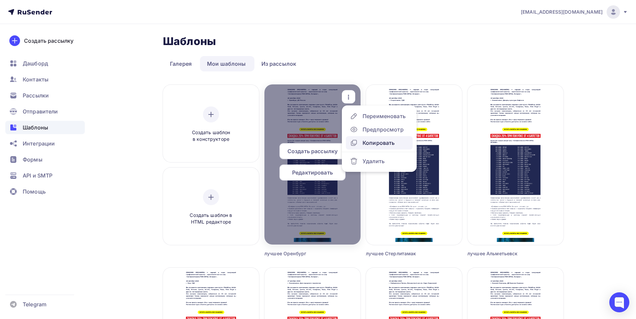
click at [370, 144] on div "Копировать" at bounding box center [379, 143] width 32 height 8
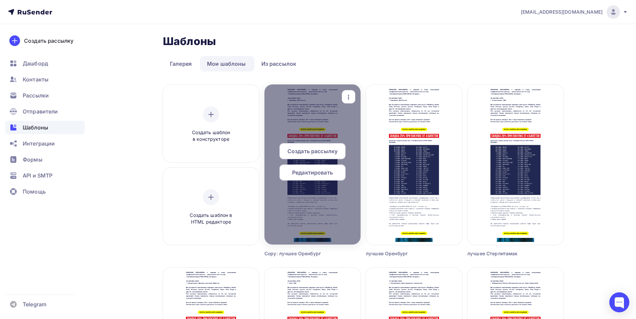
click at [345, 99] on icon "button" at bounding box center [349, 97] width 8 height 8
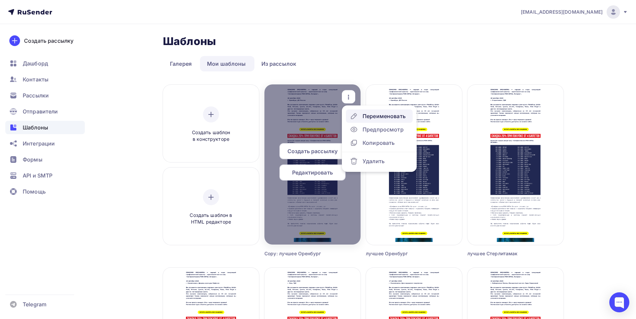
click at [364, 118] on div "Переименовать" at bounding box center [384, 116] width 43 height 8
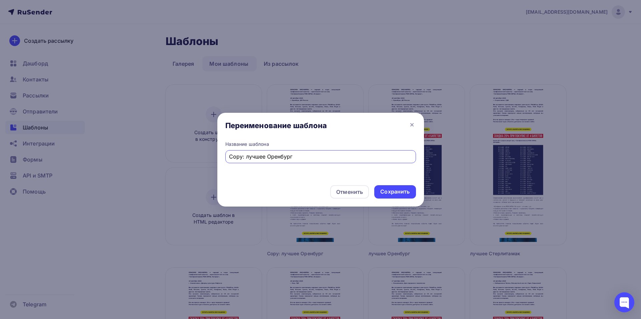
drag, startPoint x: 246, startPoint y: 157, endPoint x: 164, endPoint y: 159, distance: 81.2
click at [165, 159] on div "Переименование шаблона Название шаблона Copy: лучшее Оренбург Отменить Сохранить" at bounding box center [320, 159] width 641 height 319
drag, startPoint x: 281, startPoint y: 158, endPoint x: 252, endPoint y: 157, distance: 29.1
click at [252, 157] on input "лучшее Оренбург" at bounding box center [320, 157] width 183 height 8
type input "лучшее Магнитогорск"
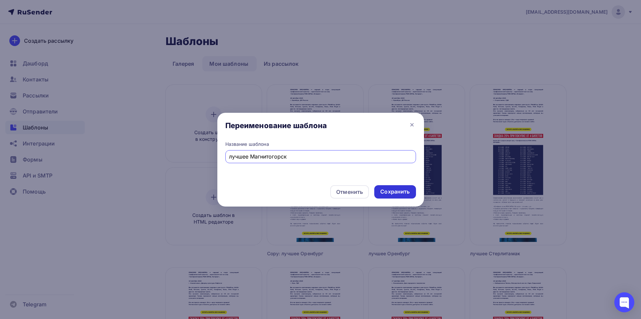
click at [406, 190] on div "Сохранить" at bounding box center [395, 192] width 29 height 8
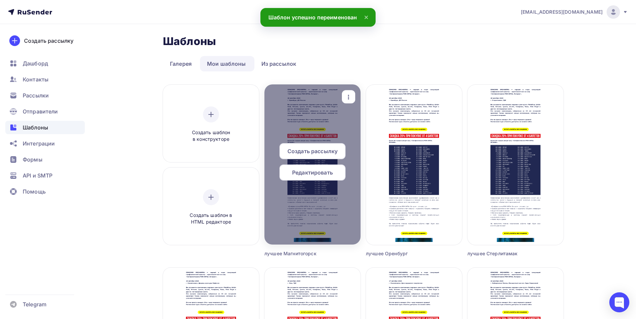
click at [304, 173] on span "Редактировать" at bounding box center [312, 173] width 41 height 8
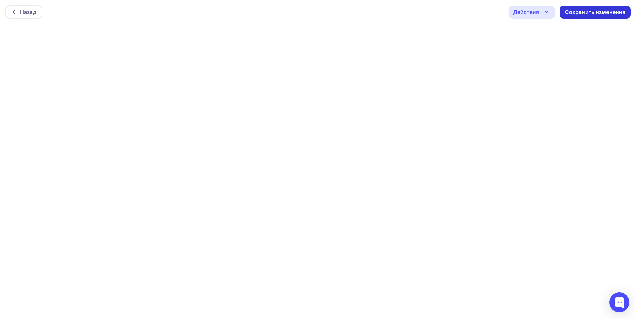
click at [587, 15] on div "Сохранить изменения" at bounding box center [595, 12] width 61 height 8
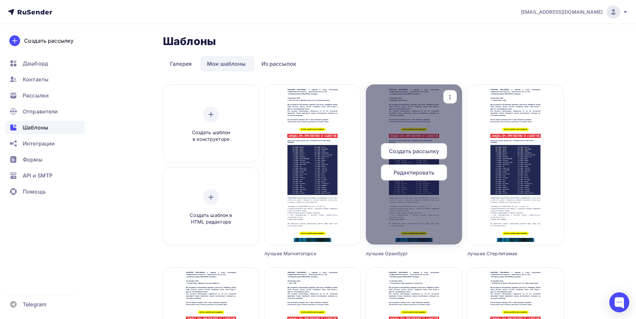
click at [402, 173] on span "Редактировать" at bounding box center [414, 173] width 41 height 8
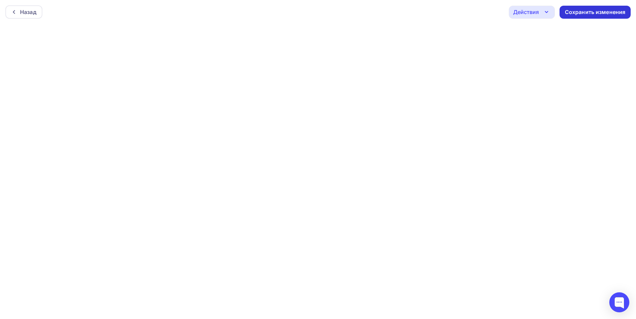
click at [573, 12] on div "Сохранить изменения" at bounding box center [595, 12] width 61 height 8
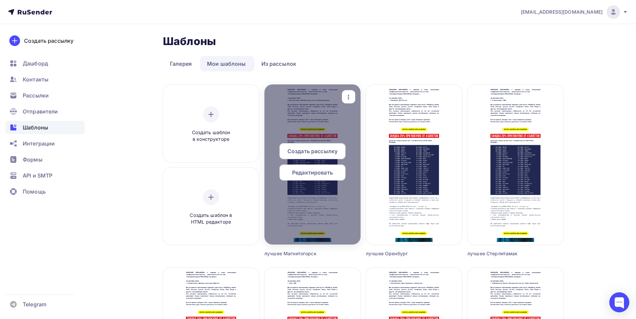
click at [346, 101] on icon "button" at bounding box center [349, 97] width 8 height 8
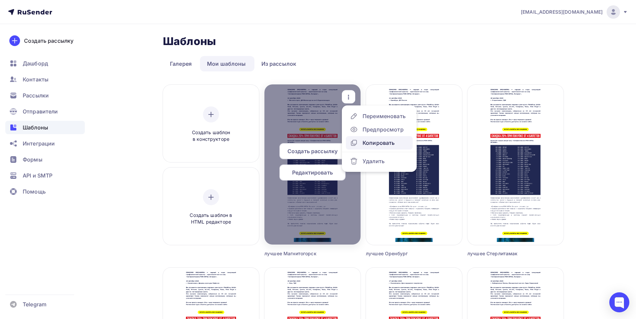
click at [388, 142] on div "Копировать" at bounding box center [379, 143] width 32 height 8
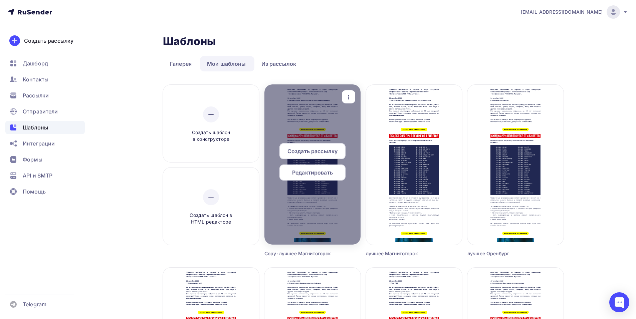
click at [348, 98] on icon "button" at bounding box center [349, 97] width 8 height 8
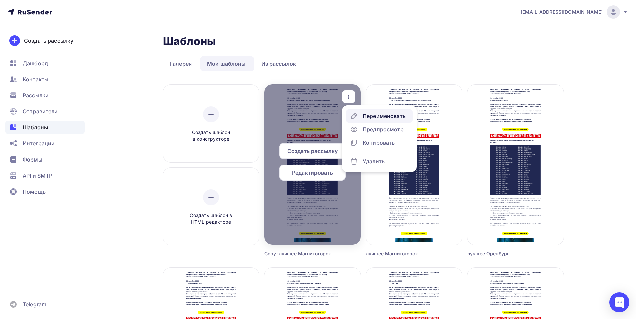
click at [367, 115] on div "Переименовать" at bounding box center [384, 116] width 43 height 8
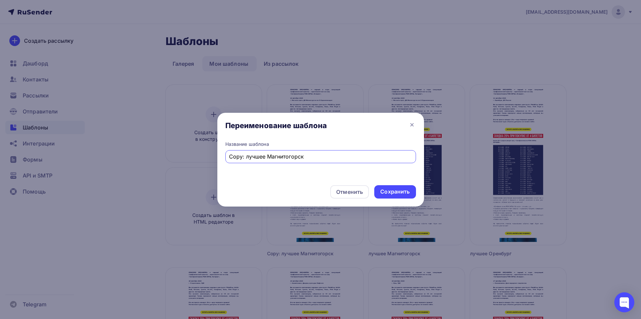
drag, startPoint x: 246, startPoint y: 157, endPoint x: 209, endPoint y: 165, distance: 36.8
click at [210, 165] on div "Переименование шаблона Название шаблона Copy: лучшее Магнитогорск Отменить Сохр…" at bounding box center [320, 159] width 641 height 319
drag, startPoint x: 272, startPoint y: 157, endPoint x: 254, endPoint y: 159, distance: 18.2
click at [254, 159] on input "лучшее Магнитогорск" at bounding box center [320, 157] width 183 height 8
type input "лучшее Миасс"
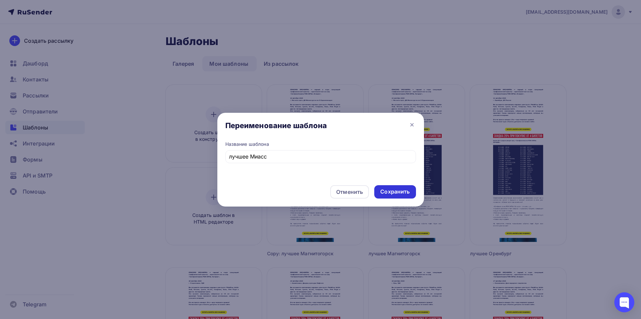
click at [397, 192] on div "Сохранить" at bounding box center [395, 192] width 29 height 8
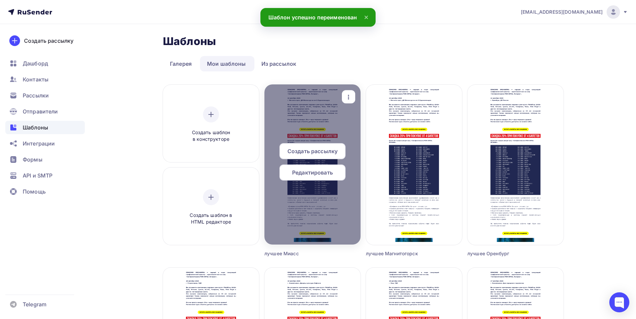
click at [307, 175] on span "Редактировать" at bounding box center [312, 173] width 41 height 8
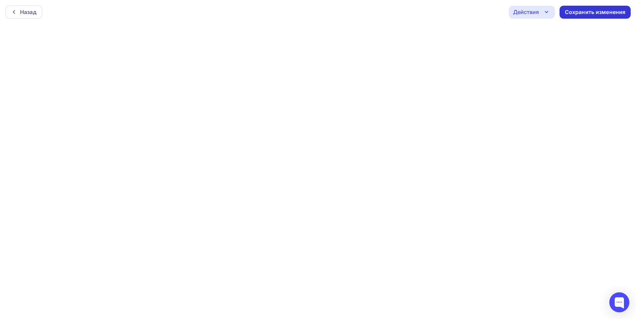
click at [591, 11] on div "Сохранить изменения" at bounding box center [595, 12] width 61 height 8
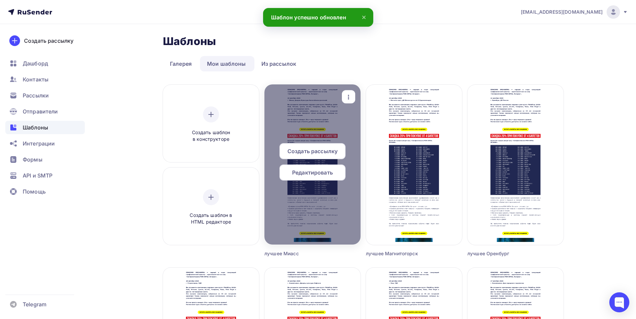
click at [349, 95] on icon "button" at bounding box center [348, 97] width 1 height 5
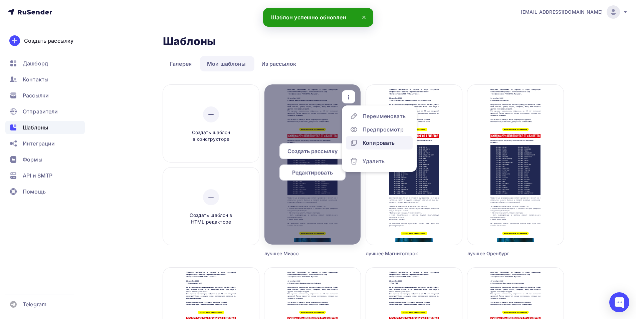
click at [378, 143] on div "Копировать" at bounding box center [379, 143] width 32 height 8
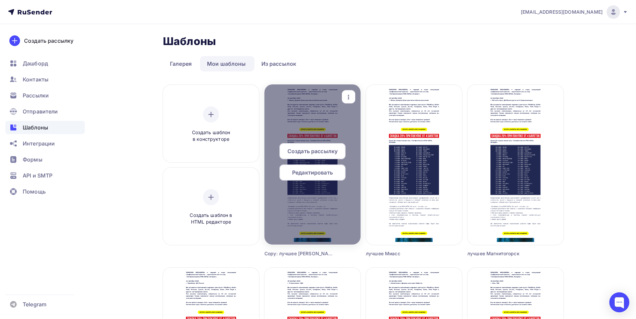
click at [345, 95] on icon "button" at bounding box center [349, 97] width 8 height 8
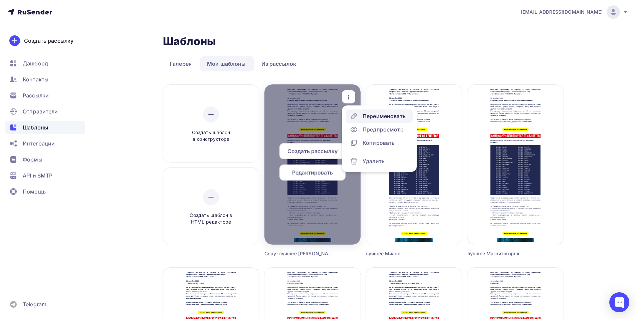
click at [373, 115] on div "Переименовать" at bounding box center [384, 116] width 43 height 8
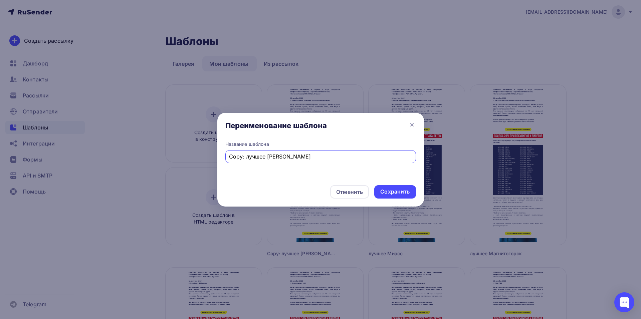
drag, startPoint x: 240, startPoint y: 159, endPoint x: 192, endPoint y: 173, distance: 49.6
click at [196, 172] on div "Переименование шаблона Название шаблона Copy: лучшее Миасс Отменить Сохранить" at bounding box center [320, 159] width 641 height 319
drag, startPoint x: 282, startPoint y: 157, endPoint x: 252, endPoint y: 160, distance: 30.3
click at [252, 160] on input "лучшее Миасс" at bounding box center [320, 157] width 183 height 8
type input "лучшее Челябинск"
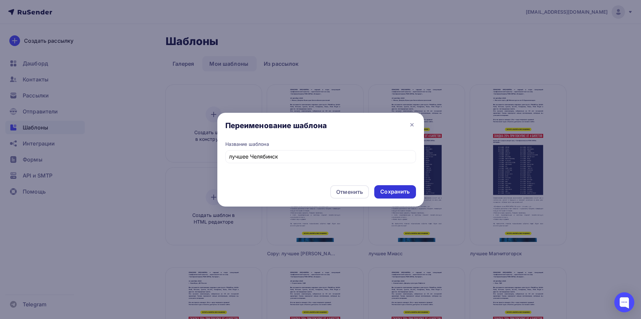
click at [394, 192] on div "Сохранить" at bounding box center [395, 192] width 29 height 8
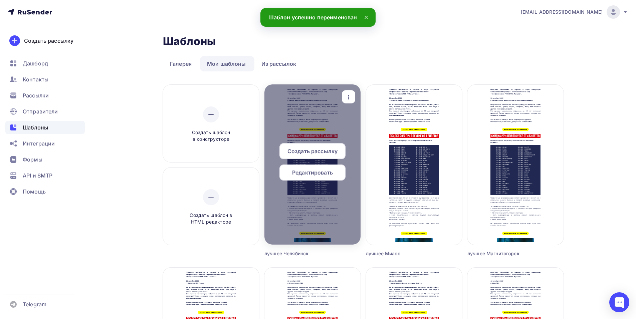
click at [303, 176] on span "Редактировать" at bounding box center [312, 173] width 41 height 8
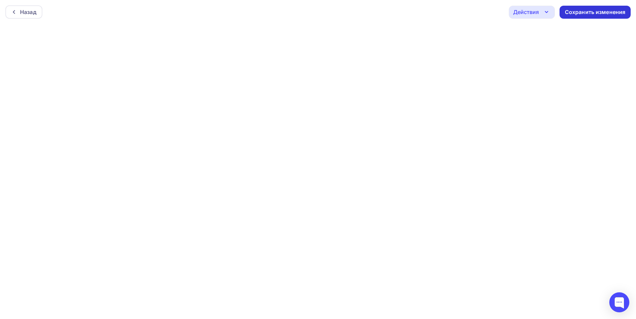
click at [579, 13] on div "Сохранить изменения" at bounding box center [595, 12] width 61 height 8
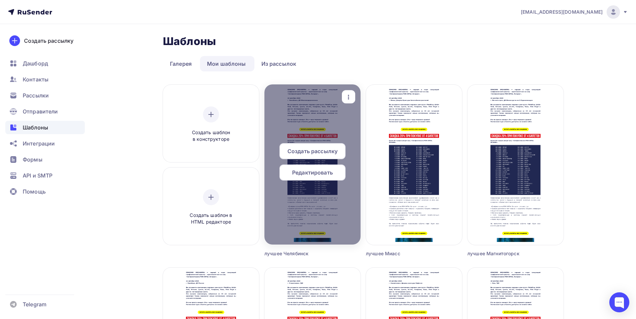
click at [299, 175] on span "Редактировать" at bounding box center [312, 173] width 41 height 8
click at [346, 95] on icon "button" at bounding box center [349, 97] width 8 height 8
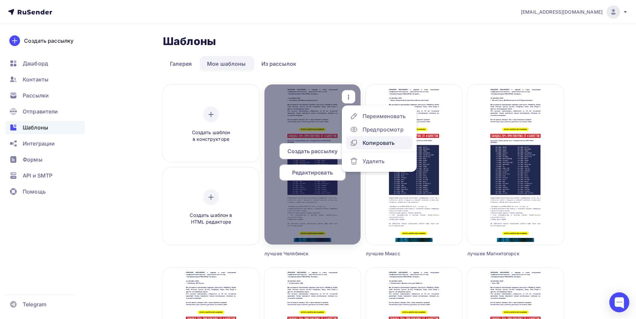
click at [364, 142] on div "Копировать" at bounding box center [379, 143] width 32 height 8
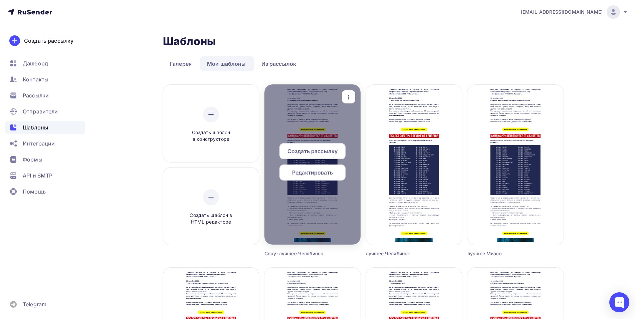
click at [349, 98] on icon "button" at bounding box center [349, 97] width 8 height 8
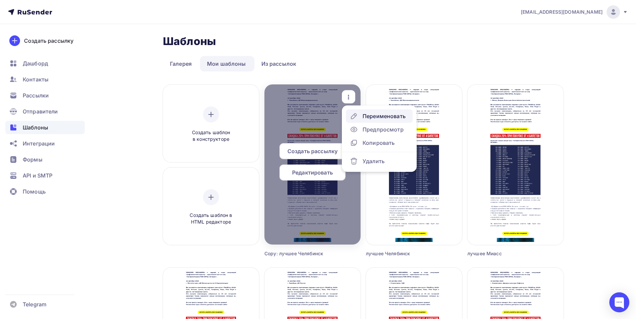
click at [371, 117] on div "Переименовать" at bounding box center [384, 116] width 43 height 8
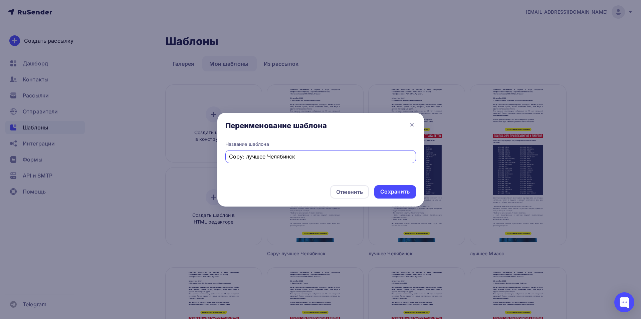
drag, startPoint x: 246, startPoint y: 158, endPoint x: 216, endPoint y: 159, distance: 30.1
click at [216, 159] on div "Переименование шаблона Название шаблона Copy: лучшее Челябинск Отменить Сохрани…" at bounding box center [320, 159] width 641 height 319
drag, startPoint x: 303, startPoint y: 155, endPoint x: 252, endPoint y: 156, distance: 51.1
click at [252, 156] on input "лучшее Челябинск" at bounding box center [320, 157] width 183 height 8
type input "лучшее Курган"
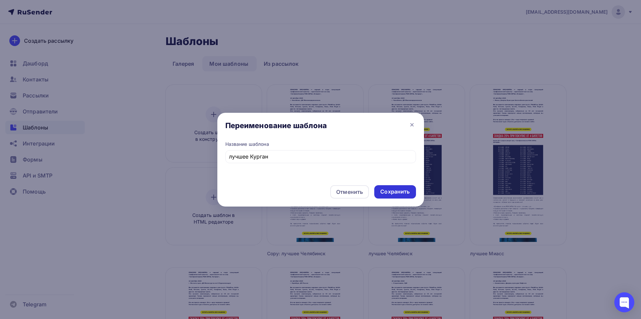
click at [388, 193] on div "Сохранить" at bounding box center [395, 192] width 29 height 8
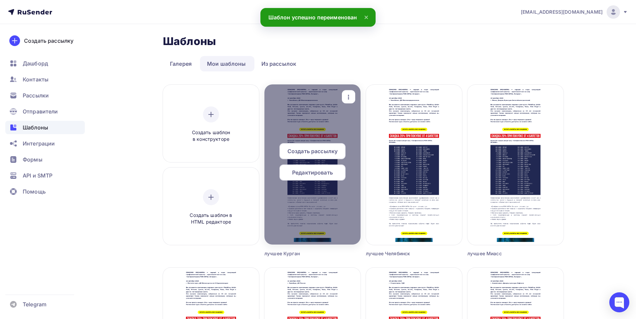
click at [320, 175] on span "Редактировать" at bounding box center [312, 173] width 41 height 8
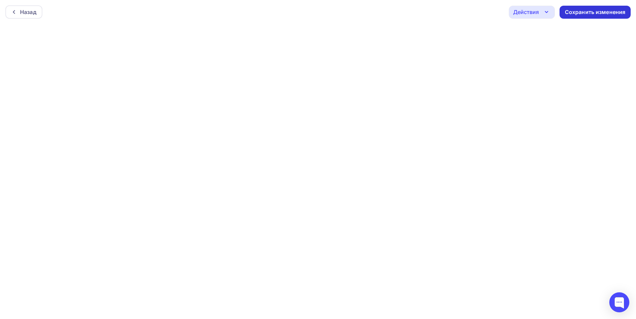
click at [592, 12] on div "Сохранить изменения" at bounding box center [595, 12] width 61 height 8
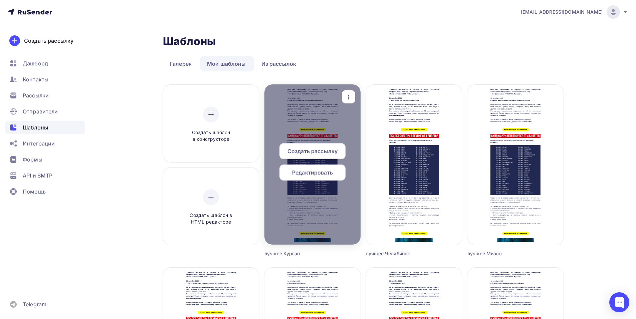
click at [345, 93] on icon "button" at bounding box center [349, 97] width 8 height 8
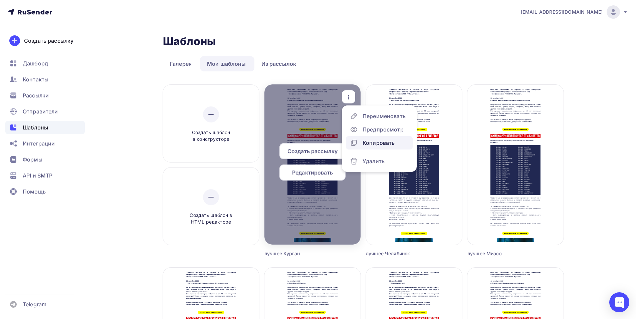
click at [367, 141] on div "Копировать" at bounding box center [379, 143] width 32 height 8
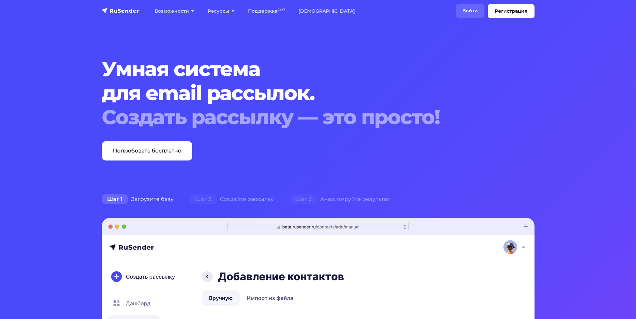
click at [470, 11] on link "Войти" at bounding box center [470, 11] width 29 height 14
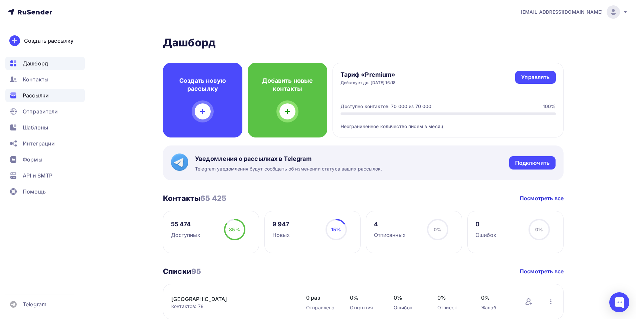
click at [47, 99] on span "Рассылки" at bounding box center [36, 96] width 26 height 8
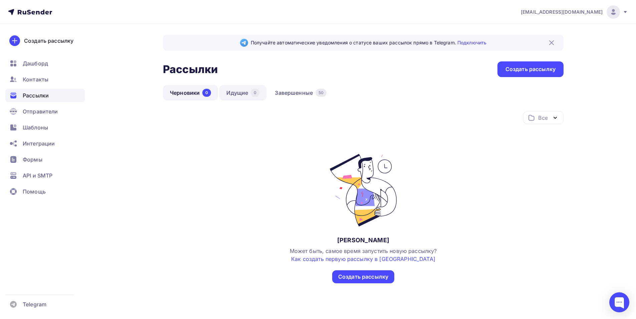
click at [223, 93] on link "Идущие 0" at bounding box center [242, 92] width 47 height 15
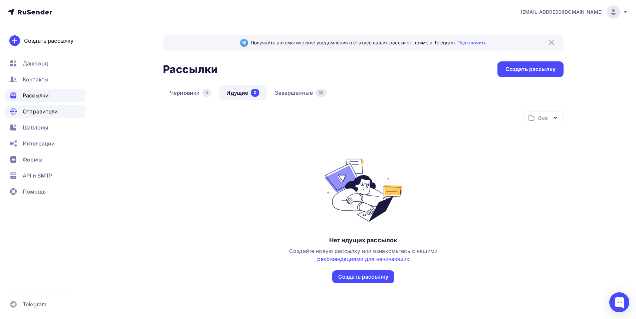
click at [45, 115] on span "Отправители" at bounding box center [40, 112] width 35 height 8
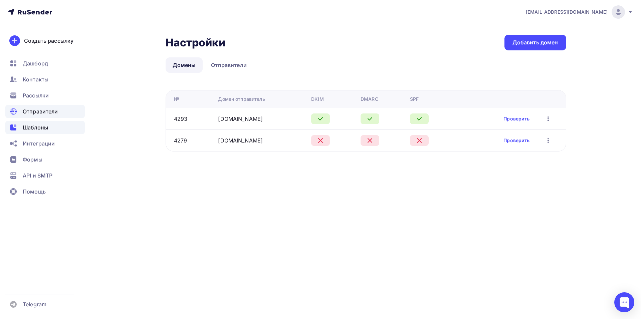
click at [36, 130] on span "Шаблоны" at bounding box center [35, 128] width 25 height 8
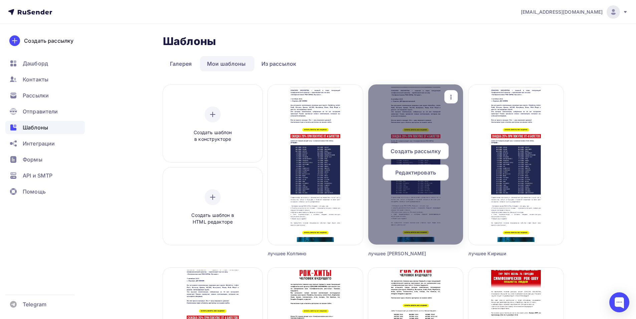
click at [420, 172] on span "Редактировать" at bounding box center [416, 173] width 41 height 8
